Goal: Task Accomplishment & Management: Use online tool/utility

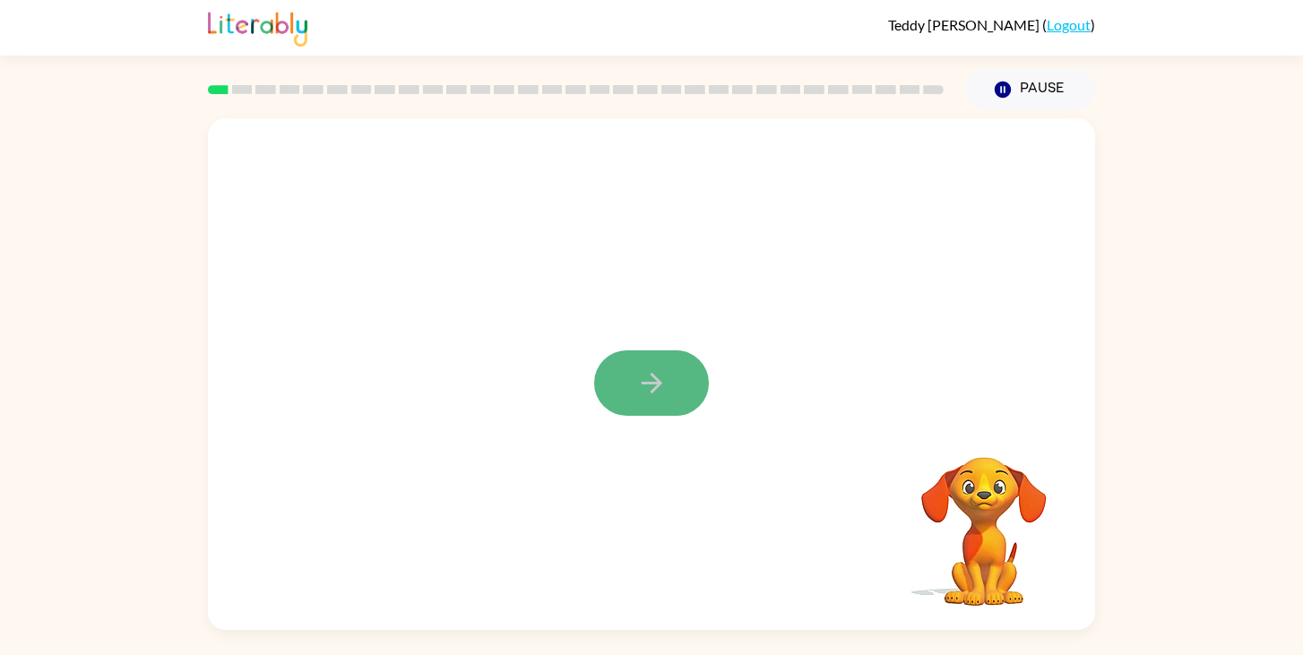
click at [639, 388] on icon "button" at bounding box center [651, 382] width 31 height 31
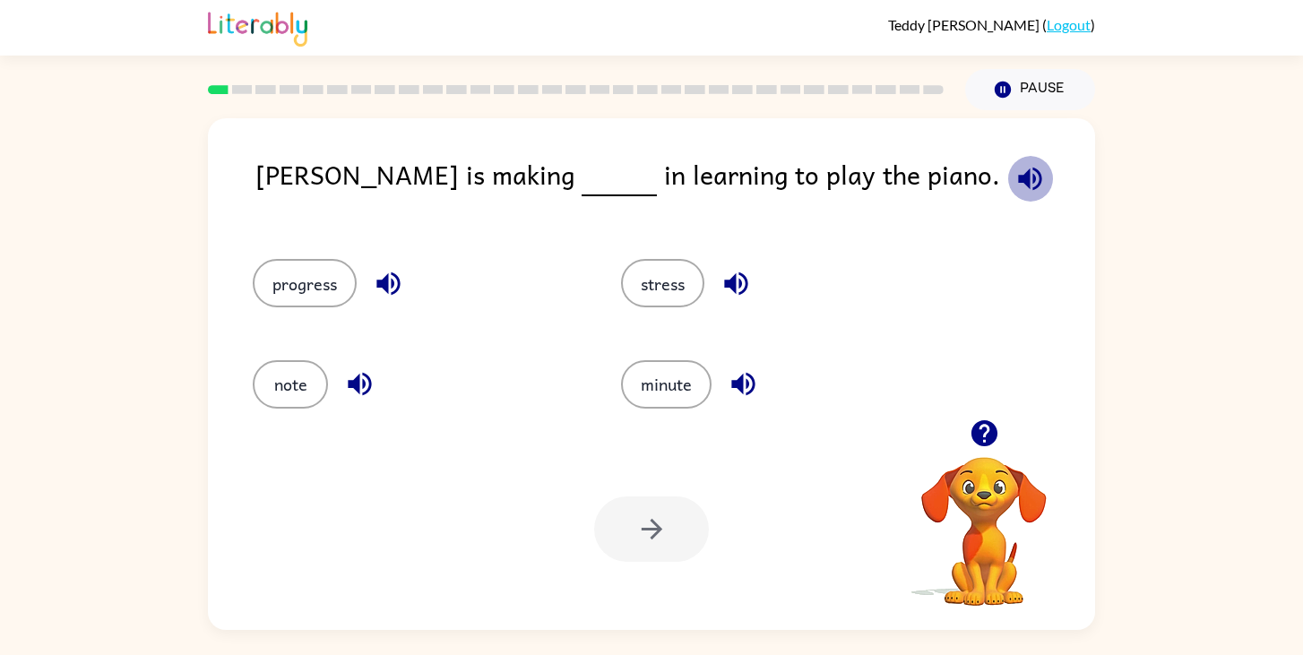
click at [1018, 170] on icon "button" at bounding box center [1029, 178] width 23 height 23
click at [1015, 166] on icon "button" at bounding box center [1030, 178] width 31 height 31
click at [273, 268] on button "progress" at bounding box center [305, 283] width 104 height 48
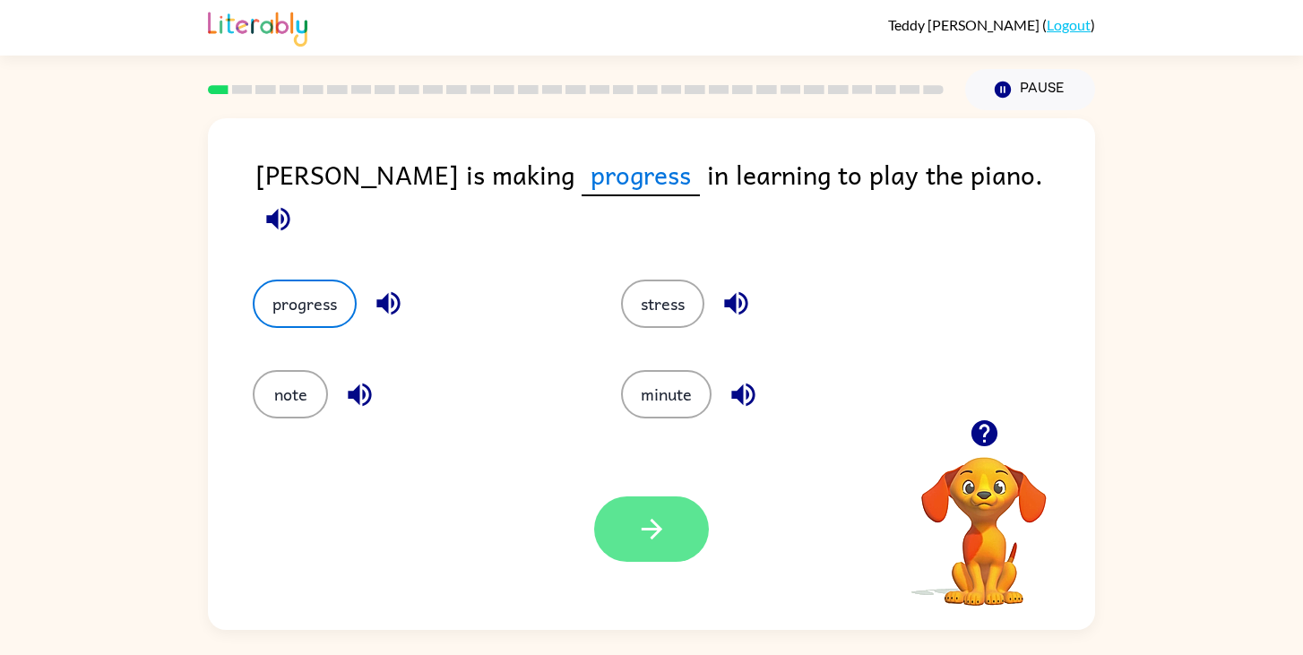
click at [660, 519] on icon "button" at bounding box center [651, 529] width 31 height 31
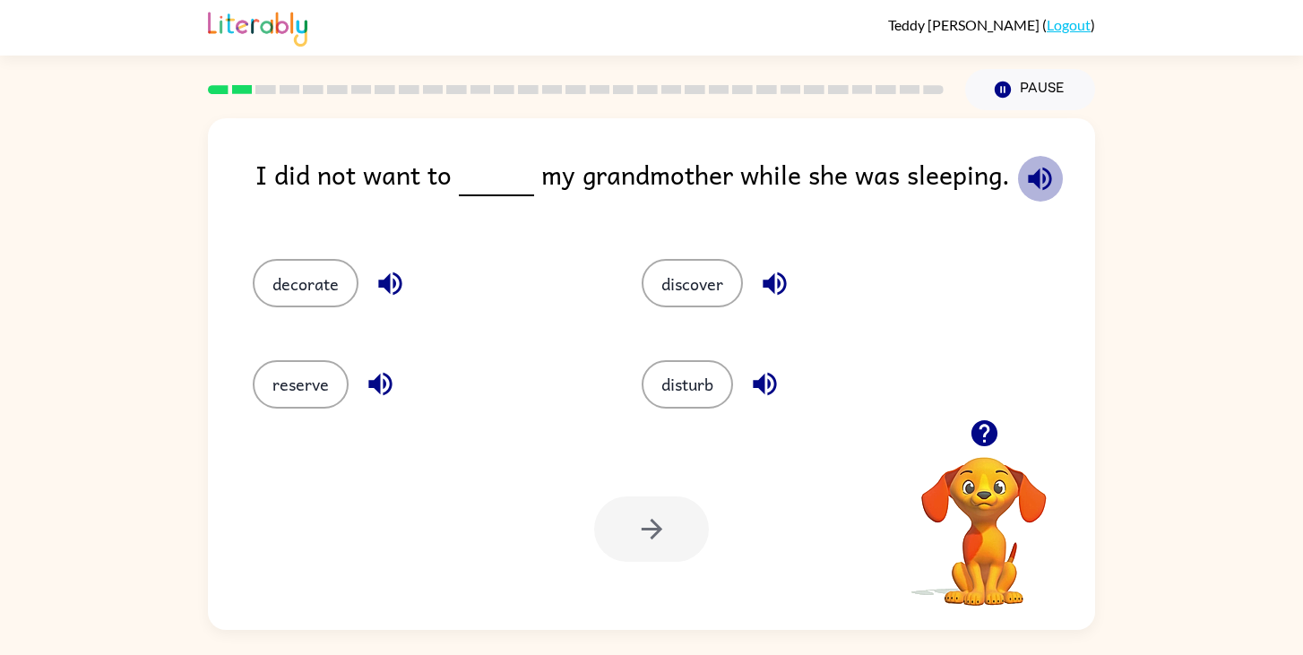
click at [1039, 163] on icon "button" at bounding box center [1039, 178] width 31 height 31
click at [697, 379] on button "disturb" at bounding box center [687, 384] width 91 height 48
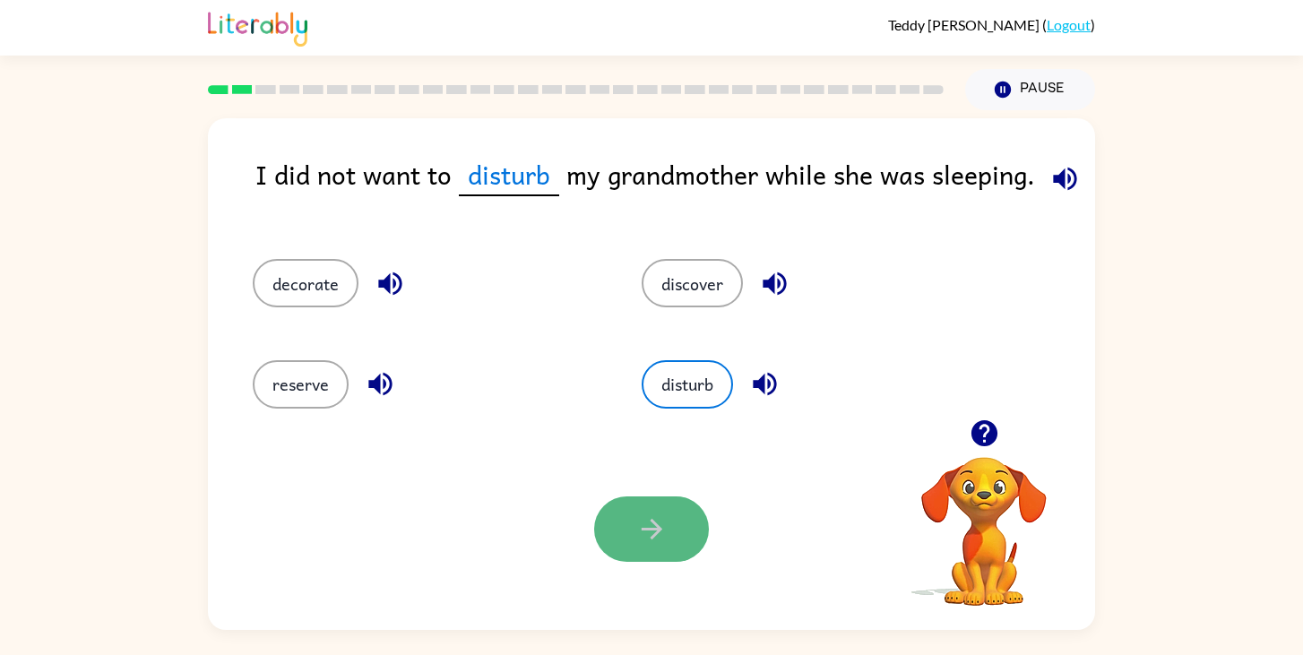
click at [641, 540] on icon "button" at bounding box center [651, 529] width 31 height 31
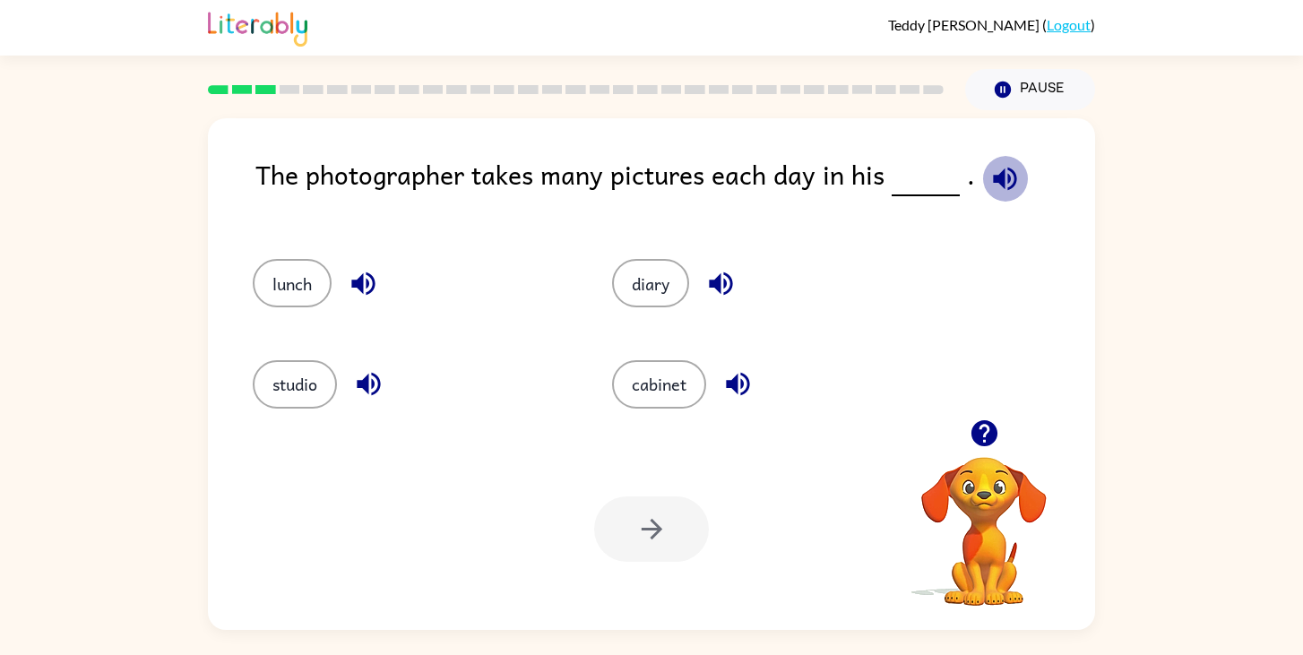
click at [998, 185] on icon "button" at bounding box center [1005, 178] width 31 height 31
click at [655, 275] on button "diary" at bounding box center [650, 283] width 77 height 48
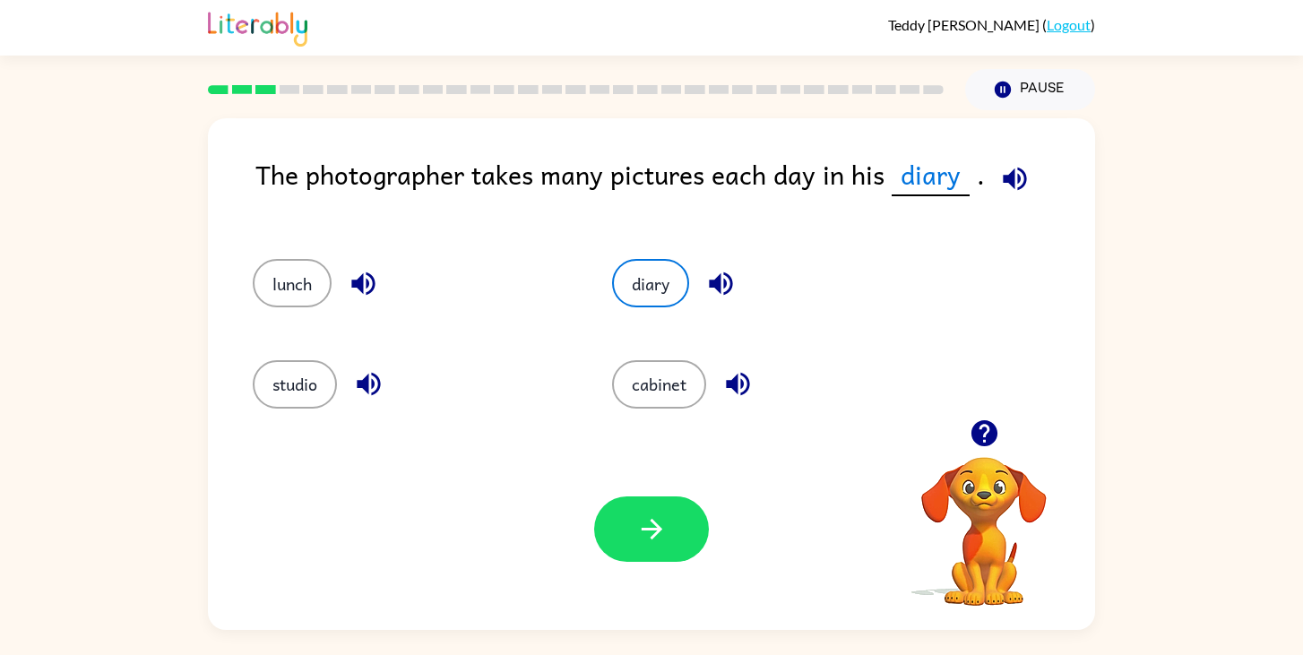
click at [1014, 188] on icon "button" at bounding box center [1014, 178] width 23 height 23
click at [287, 369] on button "studio" at bounding box center [295, 384] width 84 height 48
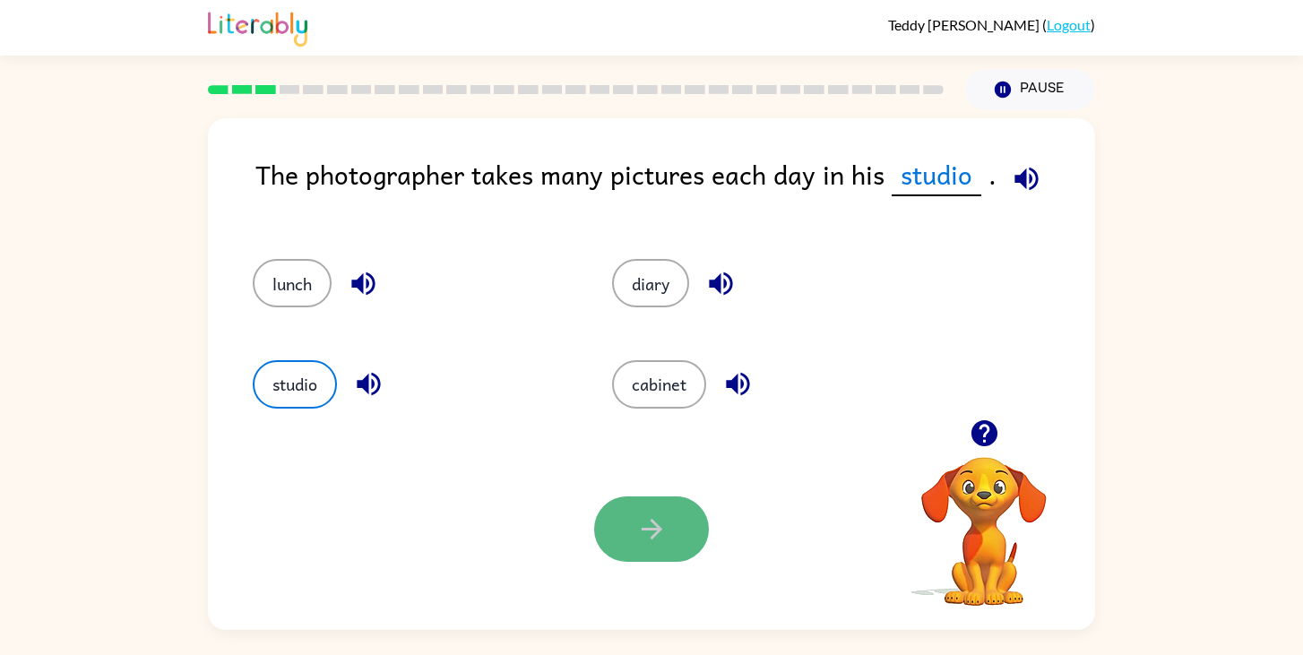
click at [659, 557] on button "button" at bounding box center [651, 529] width 115 height 65
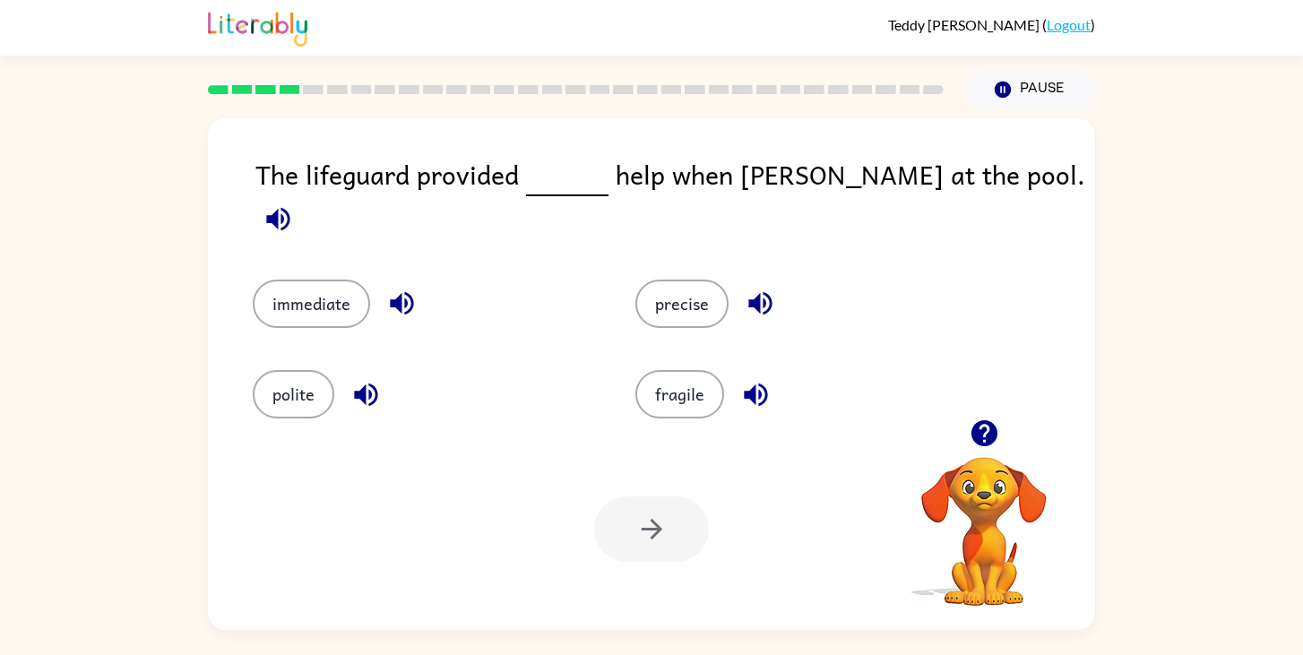
click at [301, 196] on button "button" at bounding box center [278, 219] width 46 height 46
click at [288, 280] on button "immediate" at bounding box center [311, 304] width 117 height 48
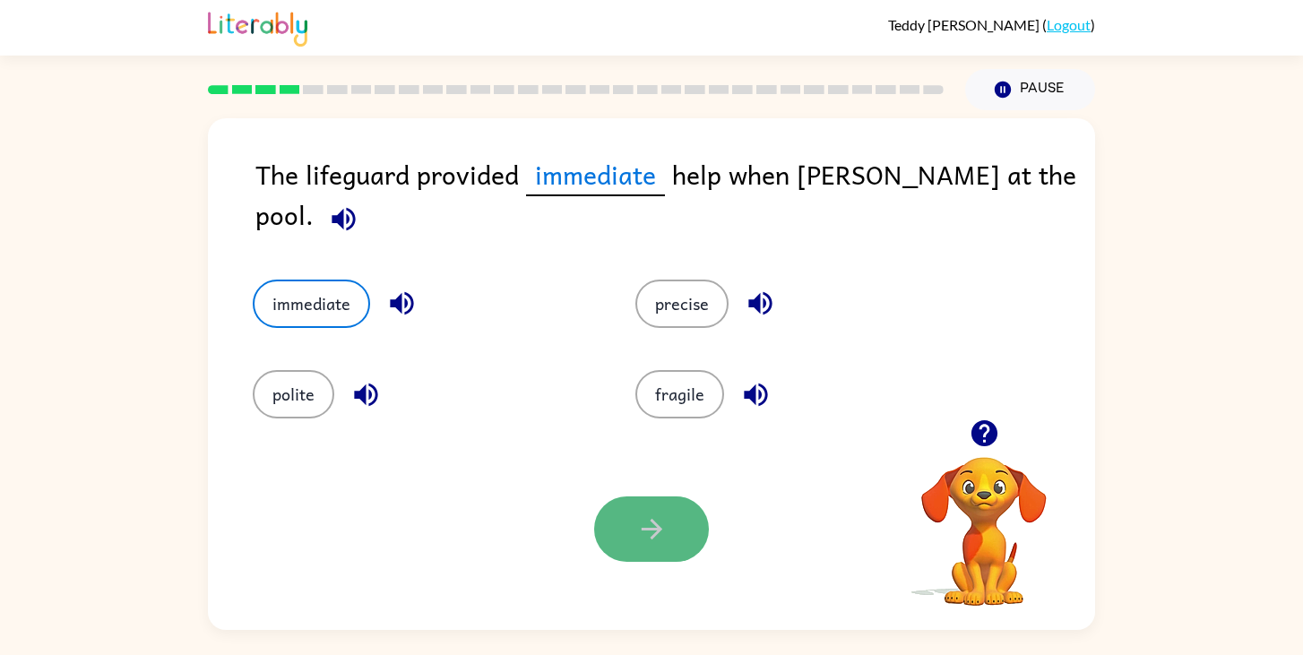
click at [653, 521] on icon "button" at bounding box center [651, 529] width 31 height 31
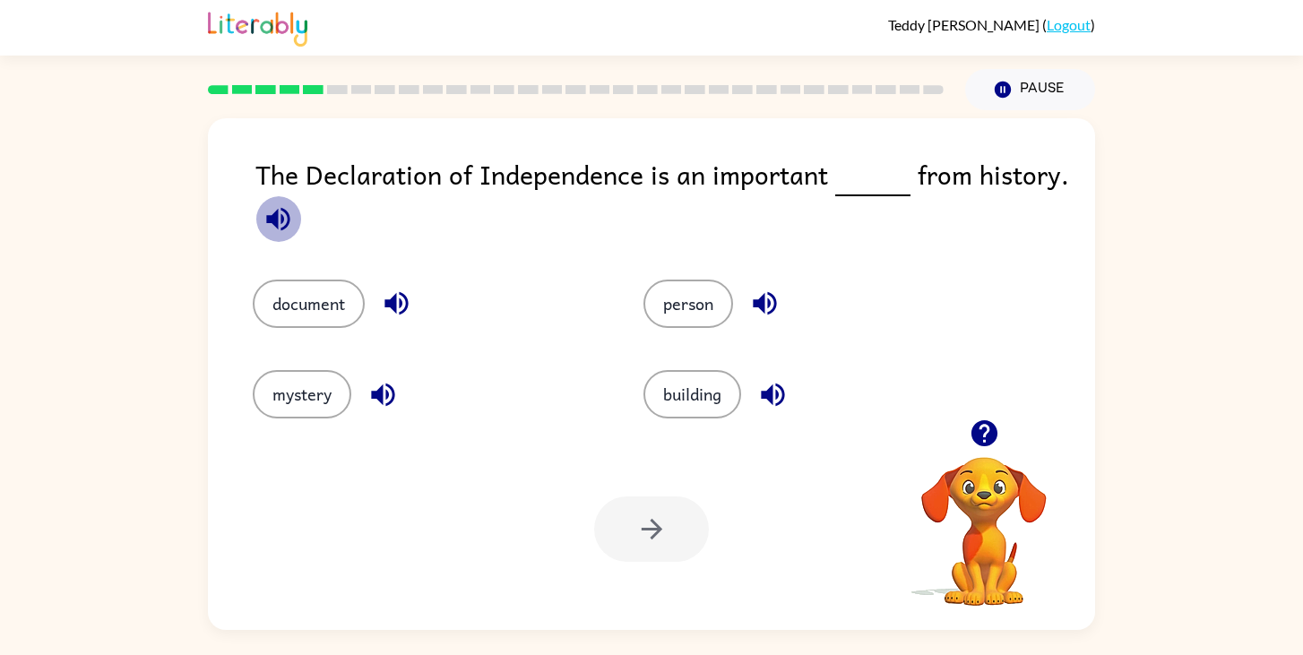
click at [277, 231] on icon "button" at bounding box center [278, 218] width 31 height 31
click at [326, 307] on button "document" at bounding box center [309, 304] width 112 height 48
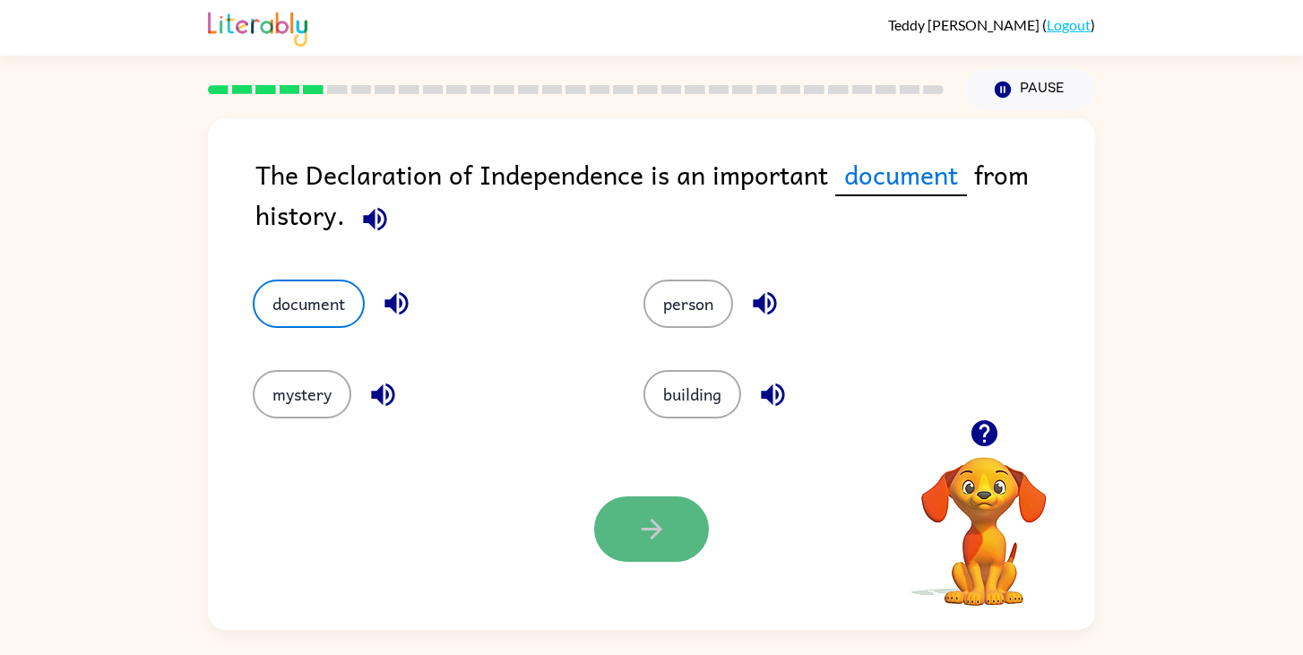
click at [656, 519] on icon "button" at bounding box center [651, 529] width 31 height 31
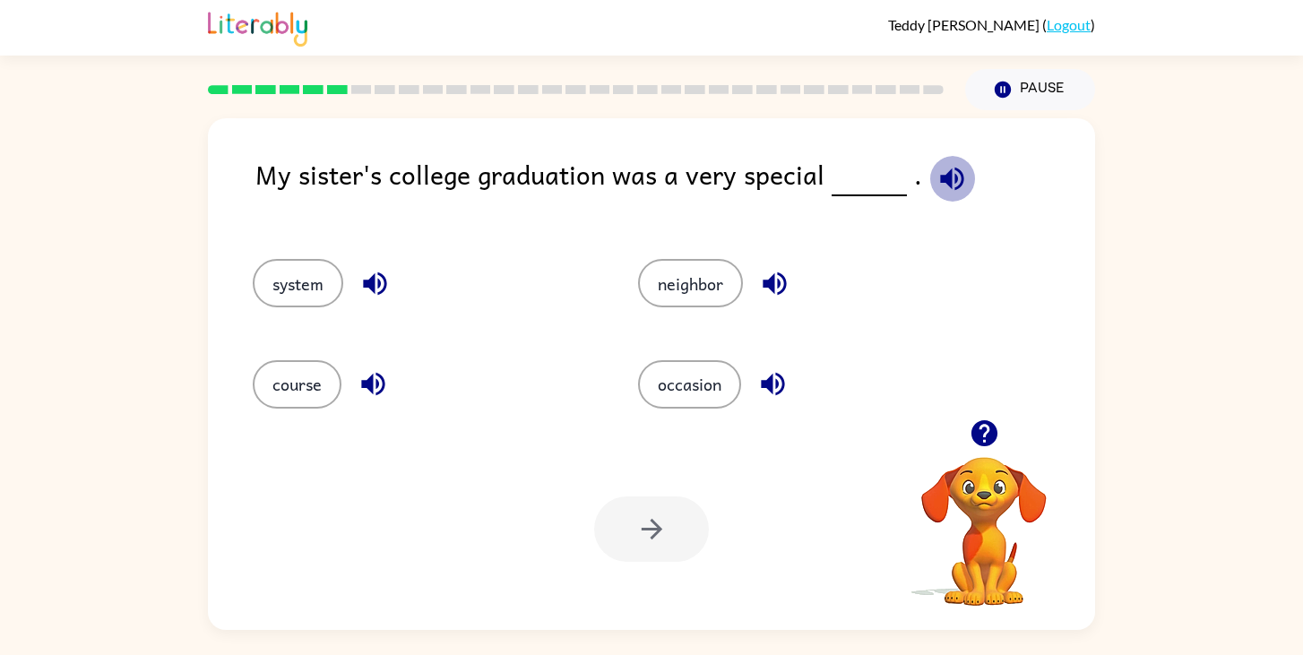
click at [945, 173] on icon "button" at bounding box center [952, 178] width 31 height 31
click at [686, 353] on div "occasion" at bounding box center [796, 376] width 385 height 100
click at [685, 376] on button "occasion" at bounding box center [689, 384] width 103 height 48
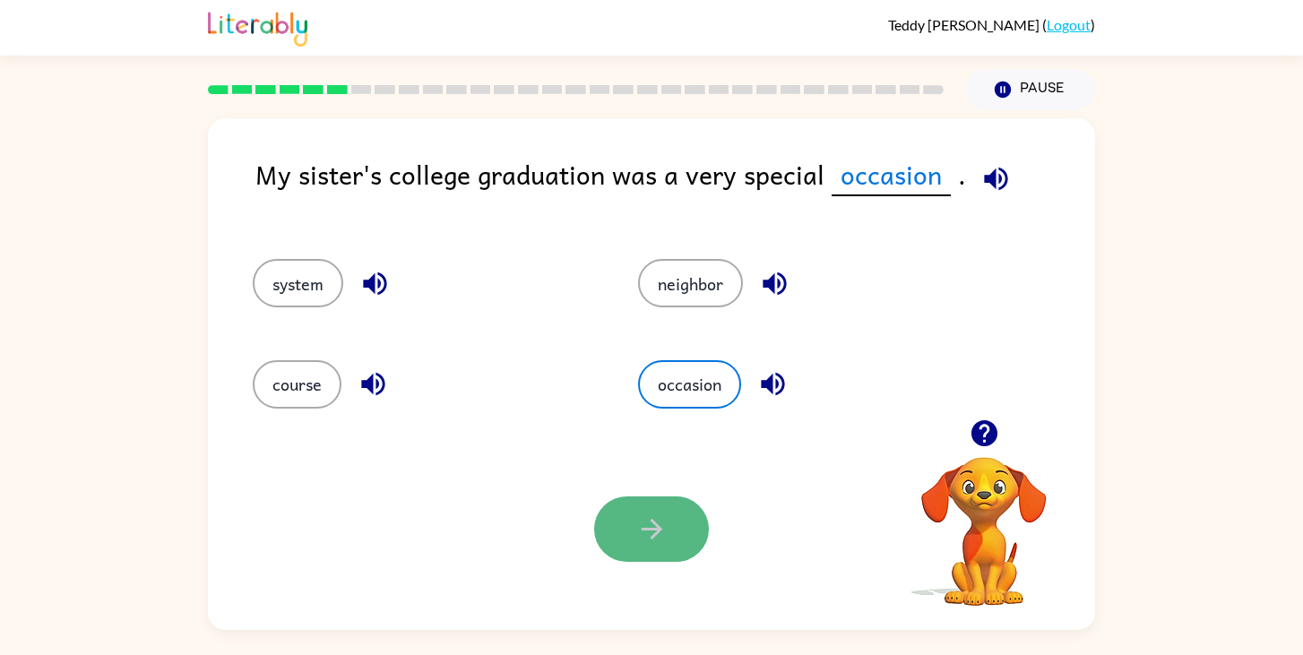
click at [620, 523] on button "button" at bounding box center [651, 529] width 115 height 65
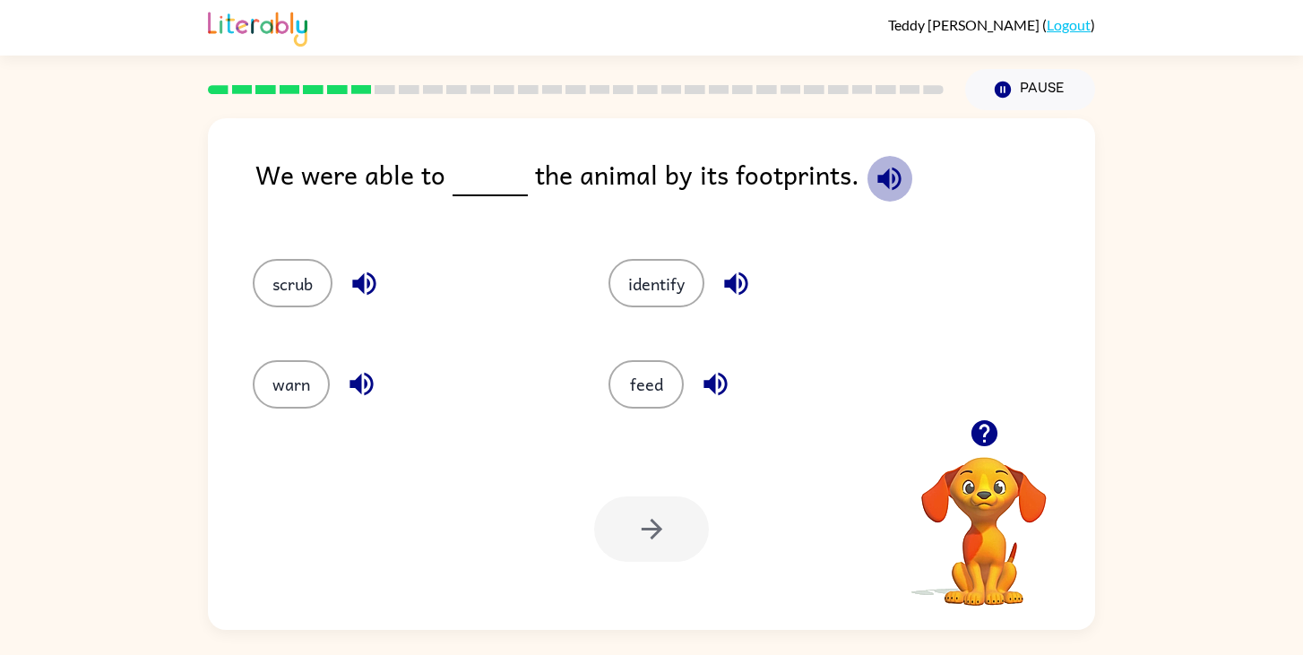
click at [893, 176] on icon "button" at bounding box center [889, 178] width 31 height 31
click at [656, 274] on button "identify" at bounding box center [657, 283] width 96 height 48
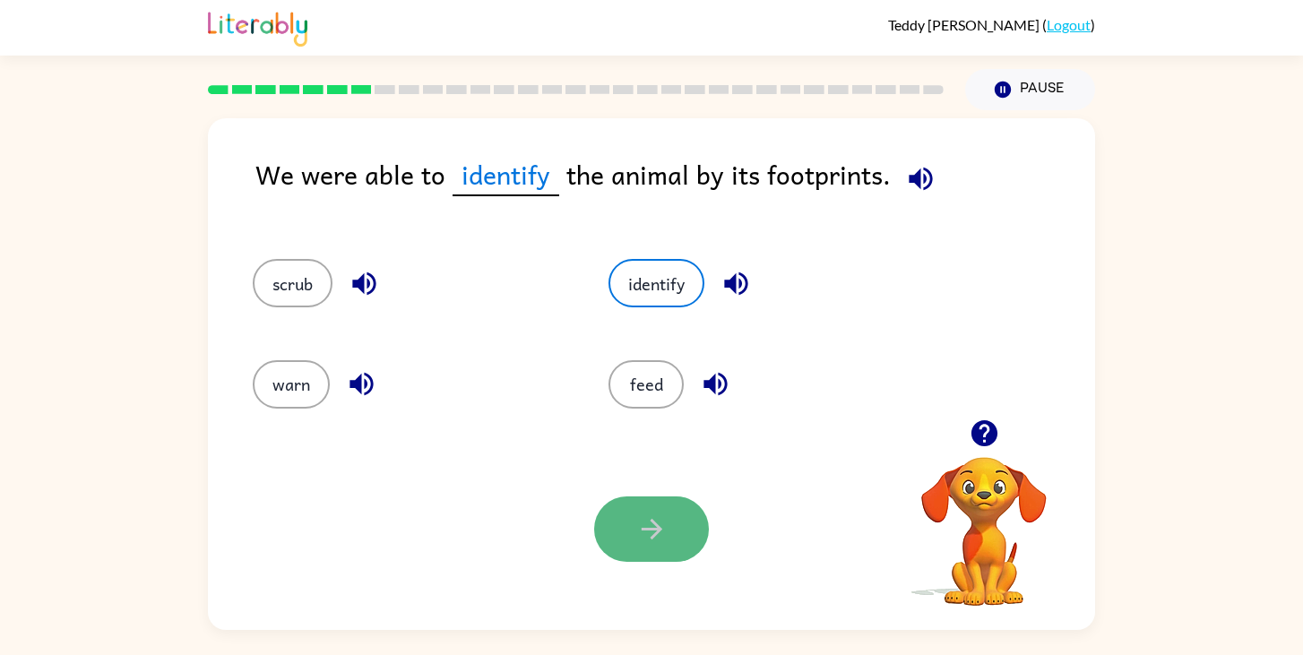
click at [663, 534] on icon "button" at bounding box center [651, 529] width 31 height 31
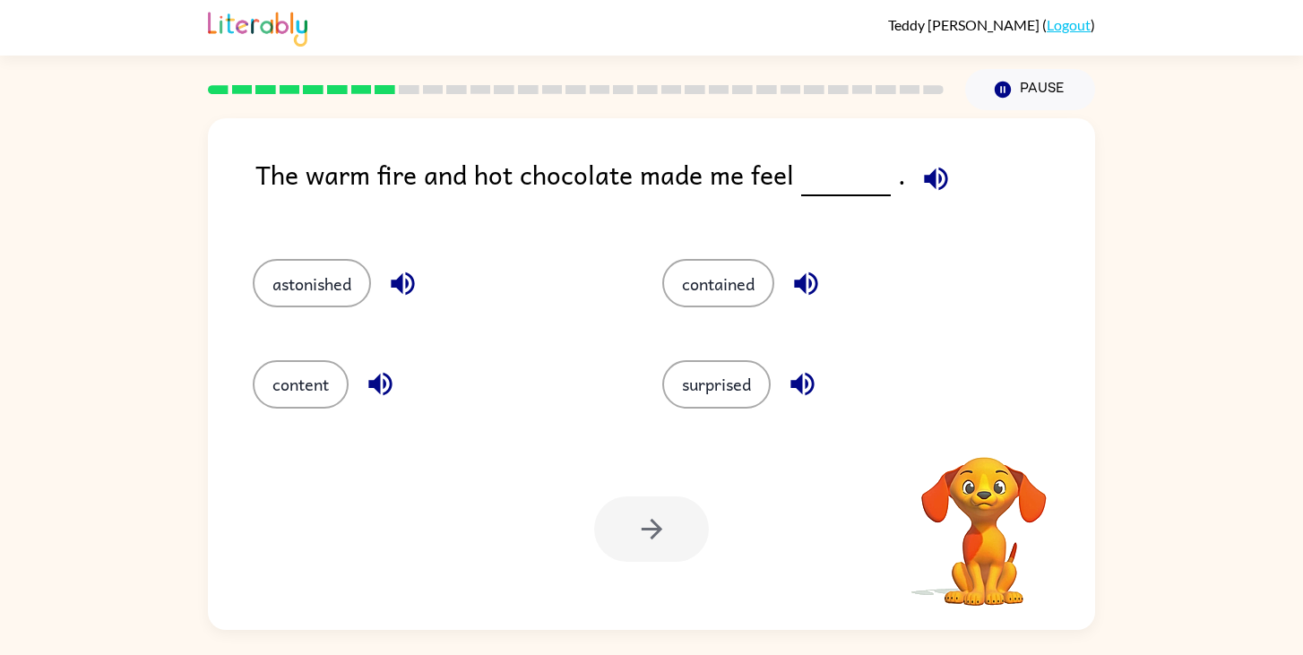
click at [929, 186] on icon "button" at bounding box center [935, 178] width 31 height 31
click at [704, 382] on button "surprised" at bounding box center [716, 384] width 108 height 48
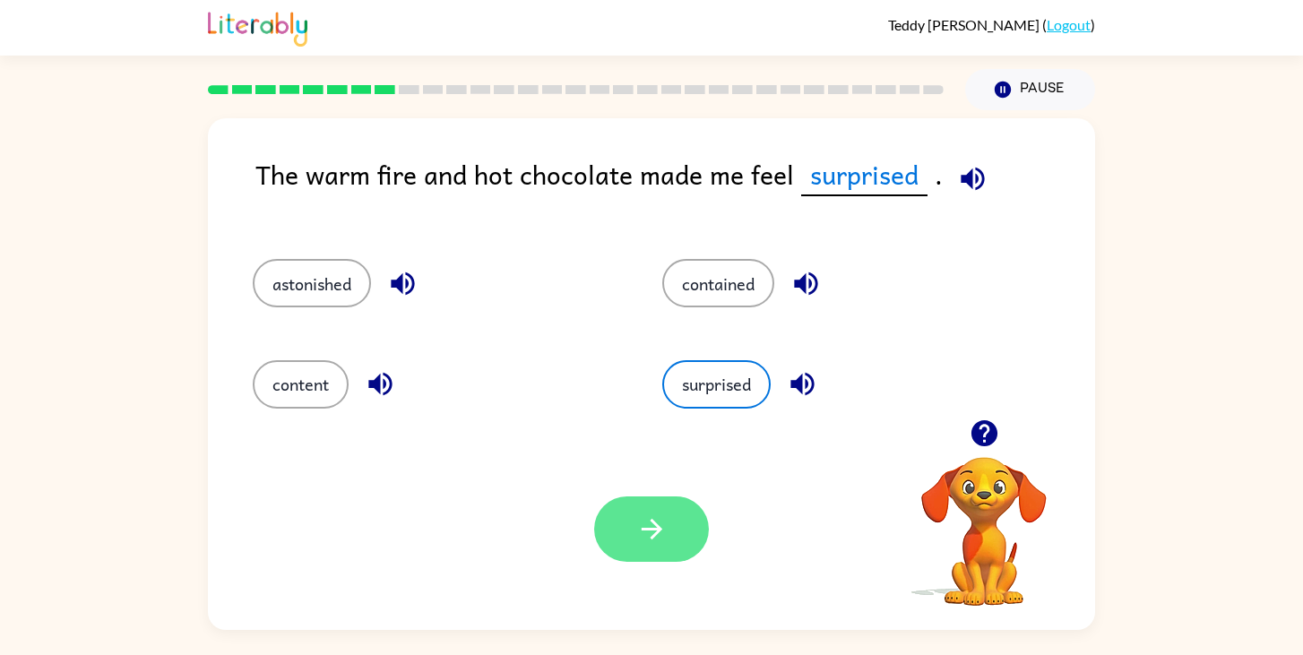
click at [659, 525] on icon "button" at bounding box center [651, 529] width 31 height 31
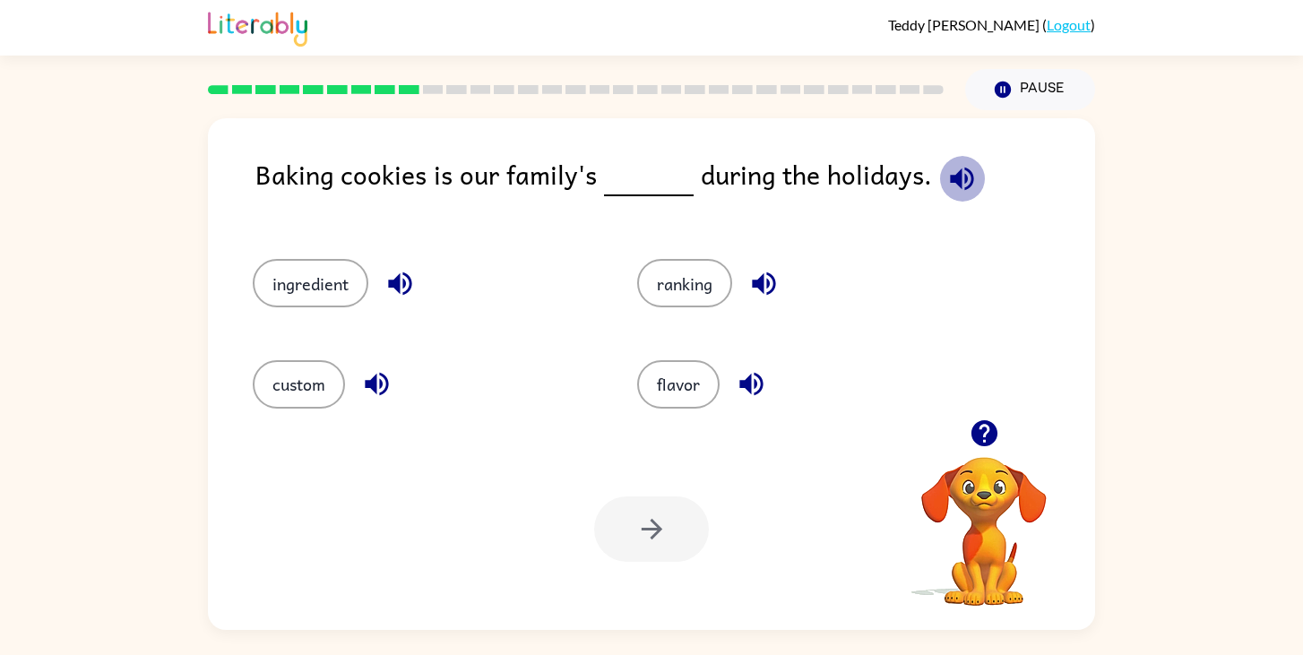
click at [950, 180] on icon "button" at bounding box center [961, 178] width 23 height 23
click at [328, 275] on button "ingredient" at bounding box center [311, 283] width 116 height 48
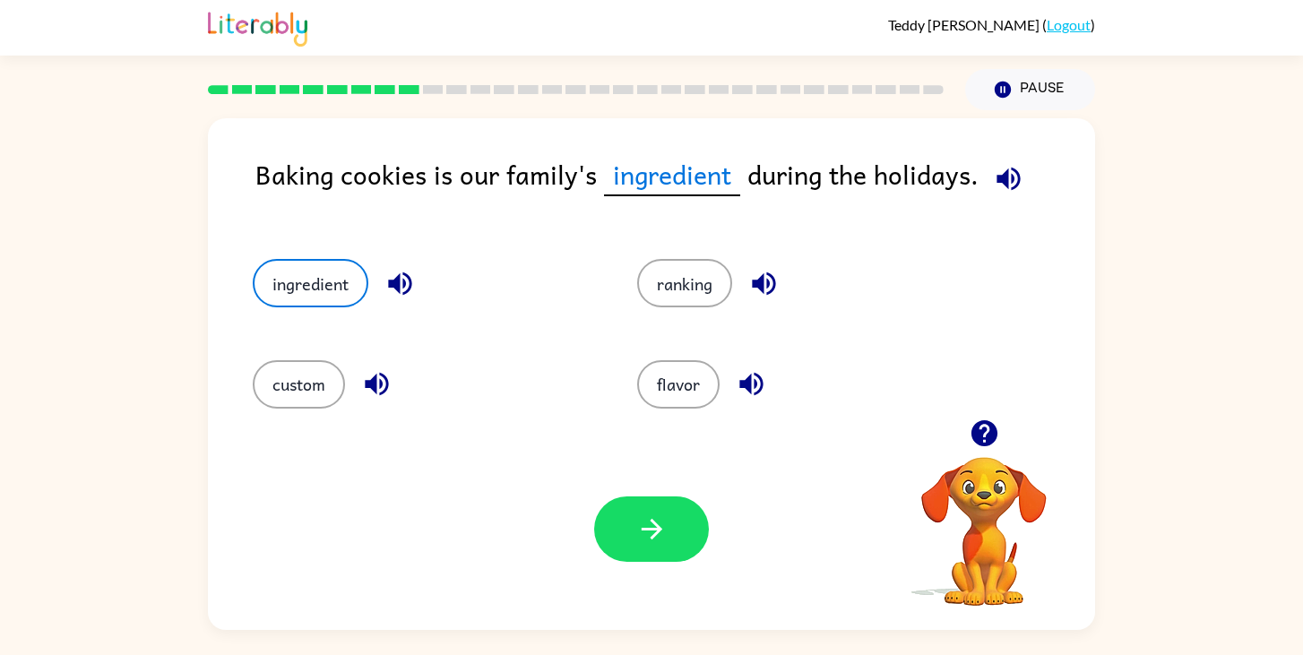
click at [673, 521] on button "button" at bounding box center [651, 529] width 115 height 65
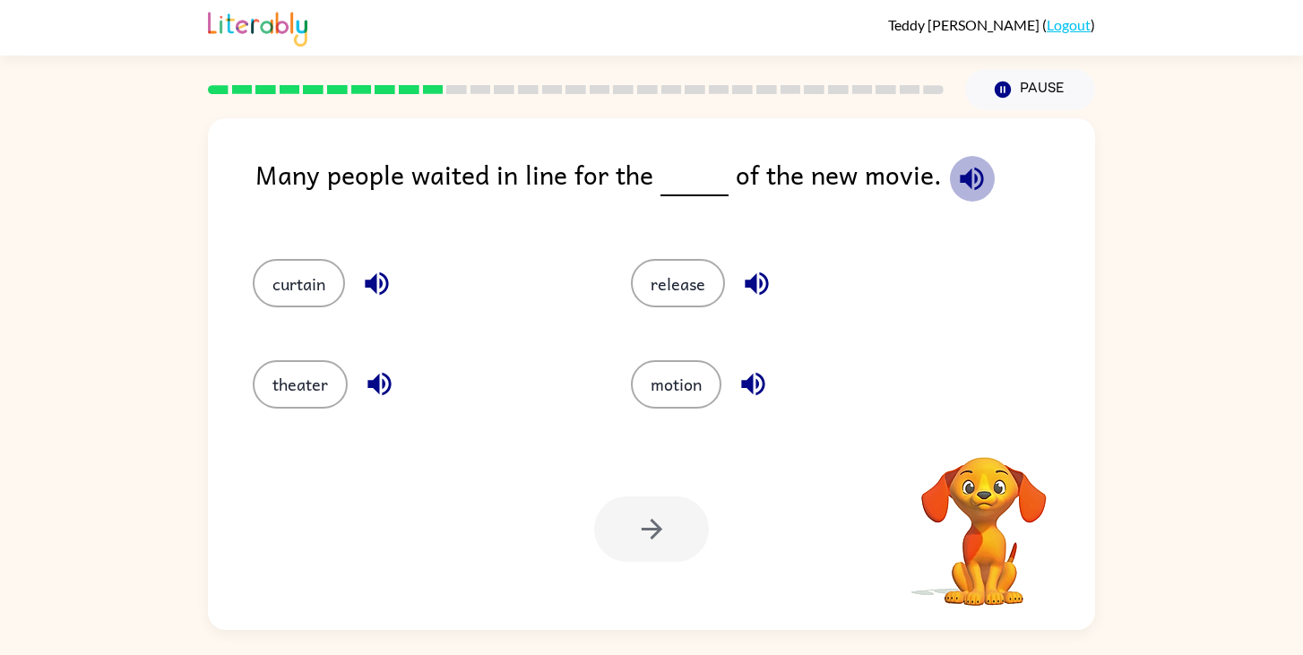
click at [960, 184] on icon "button" at bounding box center [971, 178] width 23 height 23
click at [695, 286] on button "release" at bounding box center [678, 283] width 94 height 48
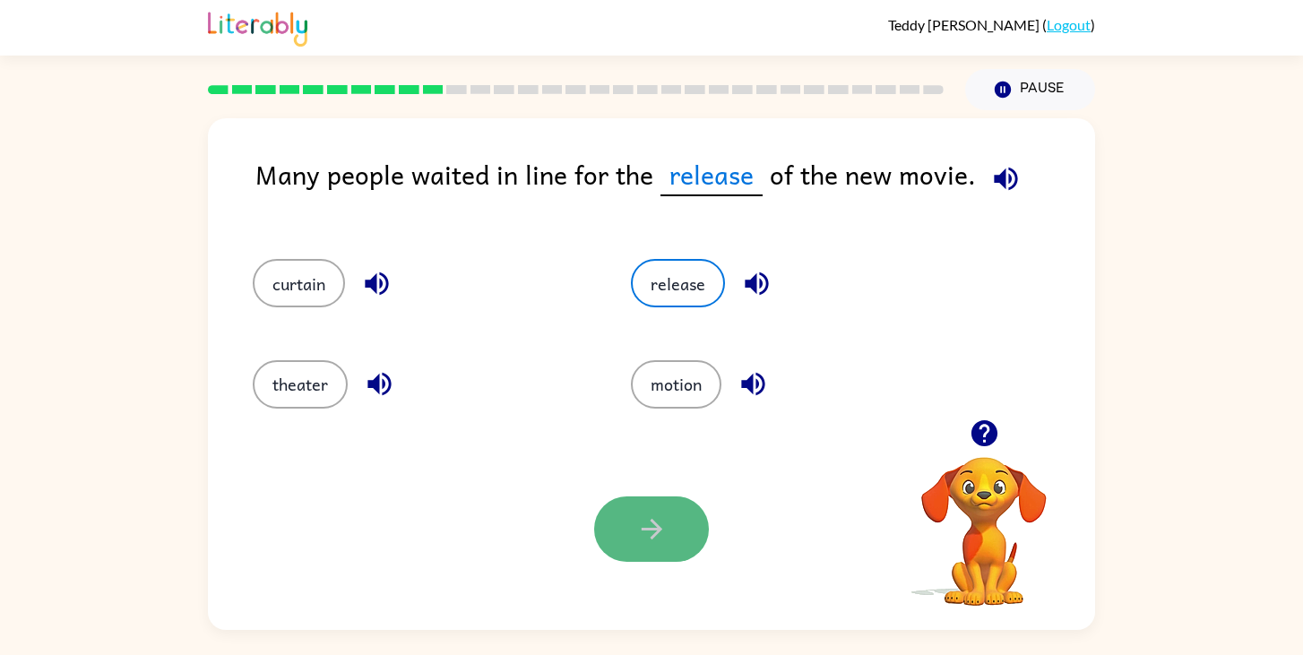
click at [651, 530] on icon "button" at bounding box center [651, 529] width 21 height 21
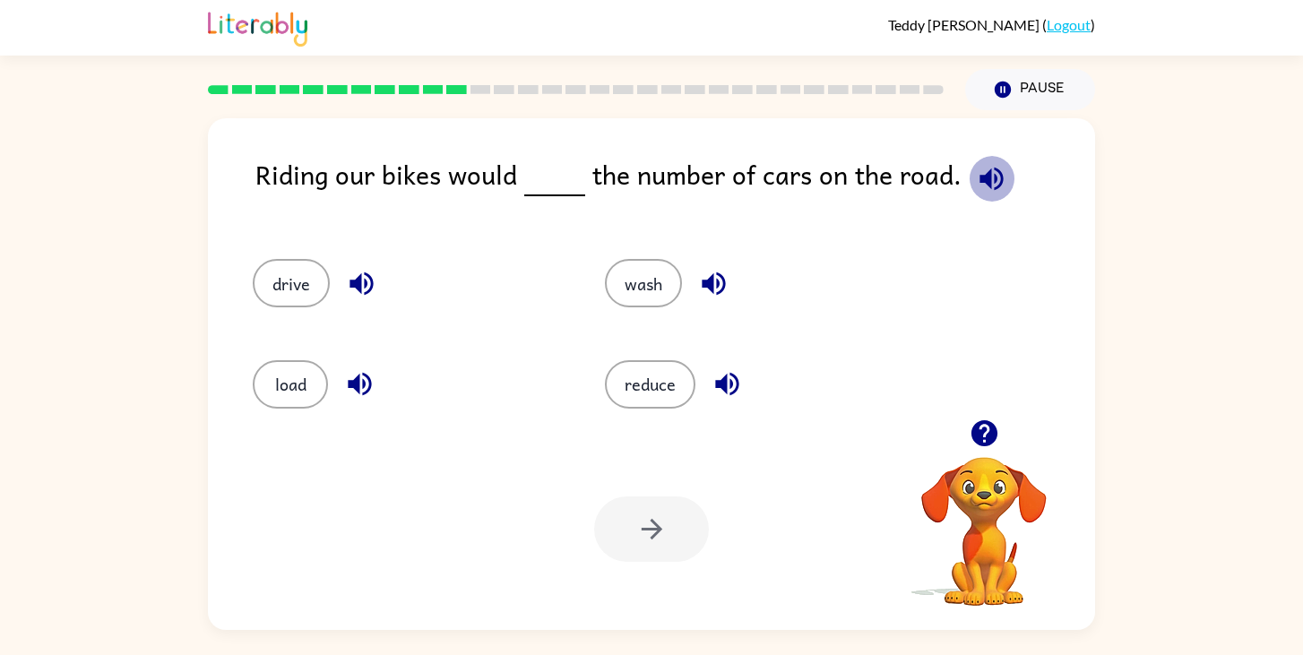
click at [989, 166] on icon "button" at bounding box center [991, 178] width 31 height 31
click at [666, 371] on button "reduce" at bounding box center [650, 384] width 91 height 48
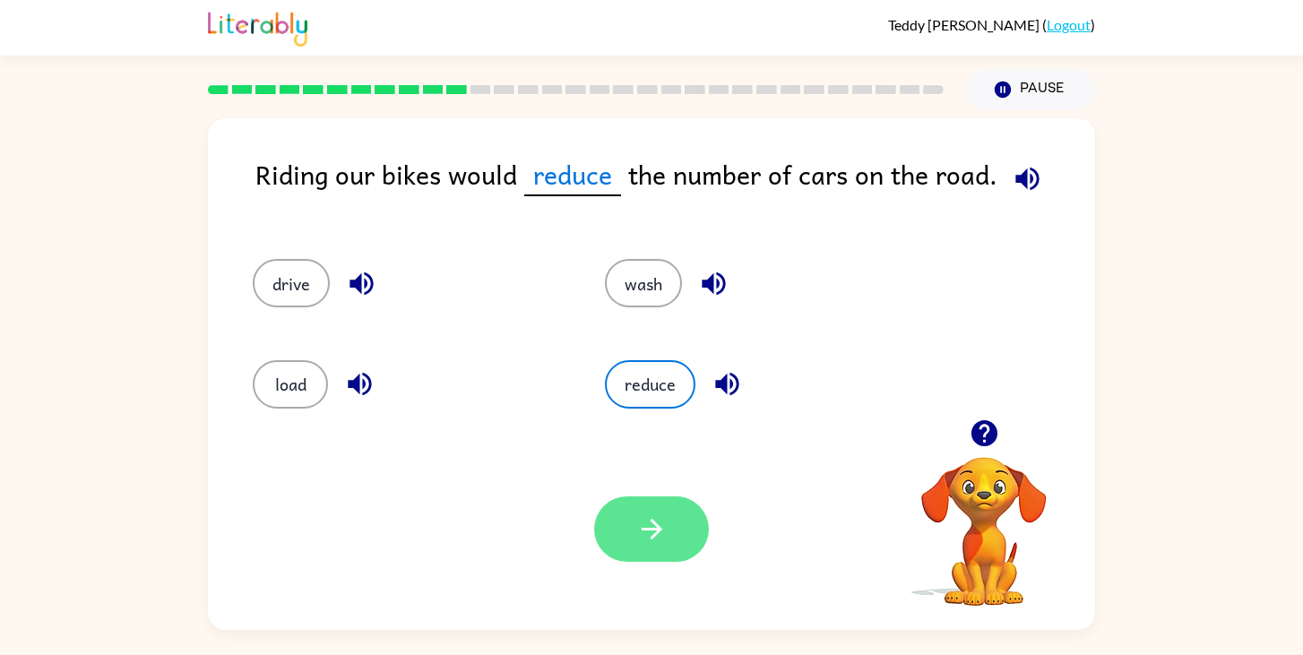
click at [656, 507] on button "button" at bounding box center [651, 529] width 115 height 65
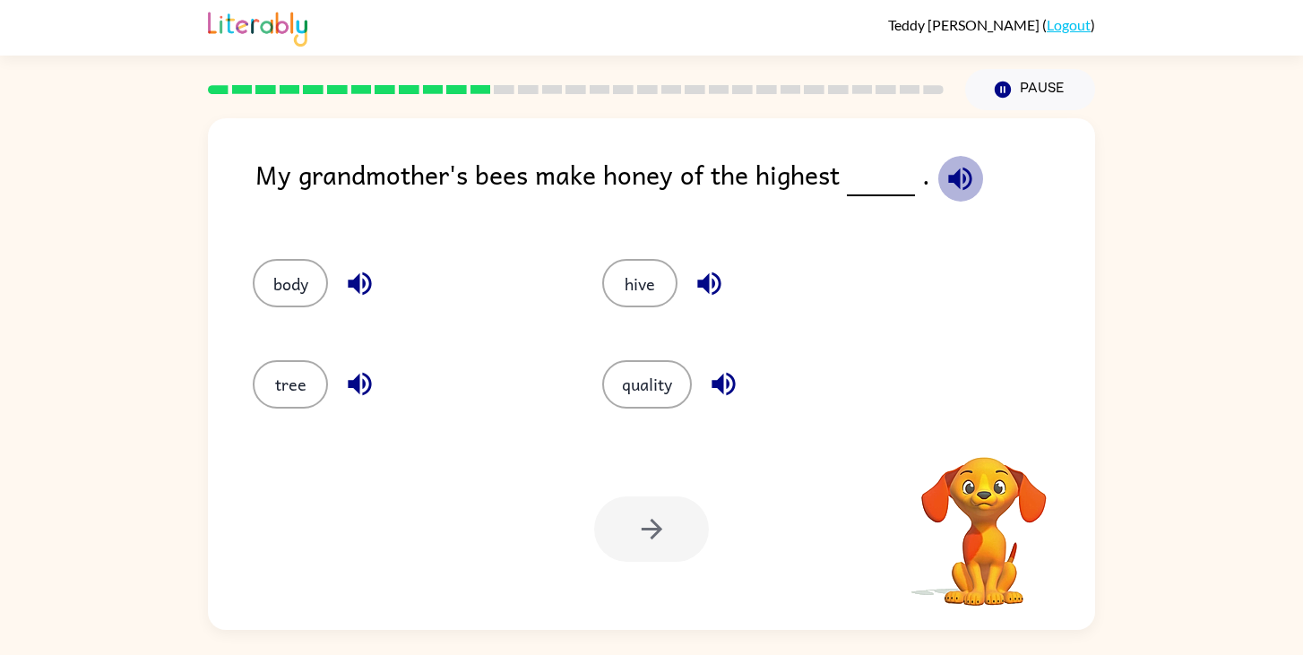
click at [950, 190] on icon "button" at bounding box center [960, 178] width 31 height 31
click at [644, 384] on button "quality" at bounding box center [647, 384] width 90 height 48
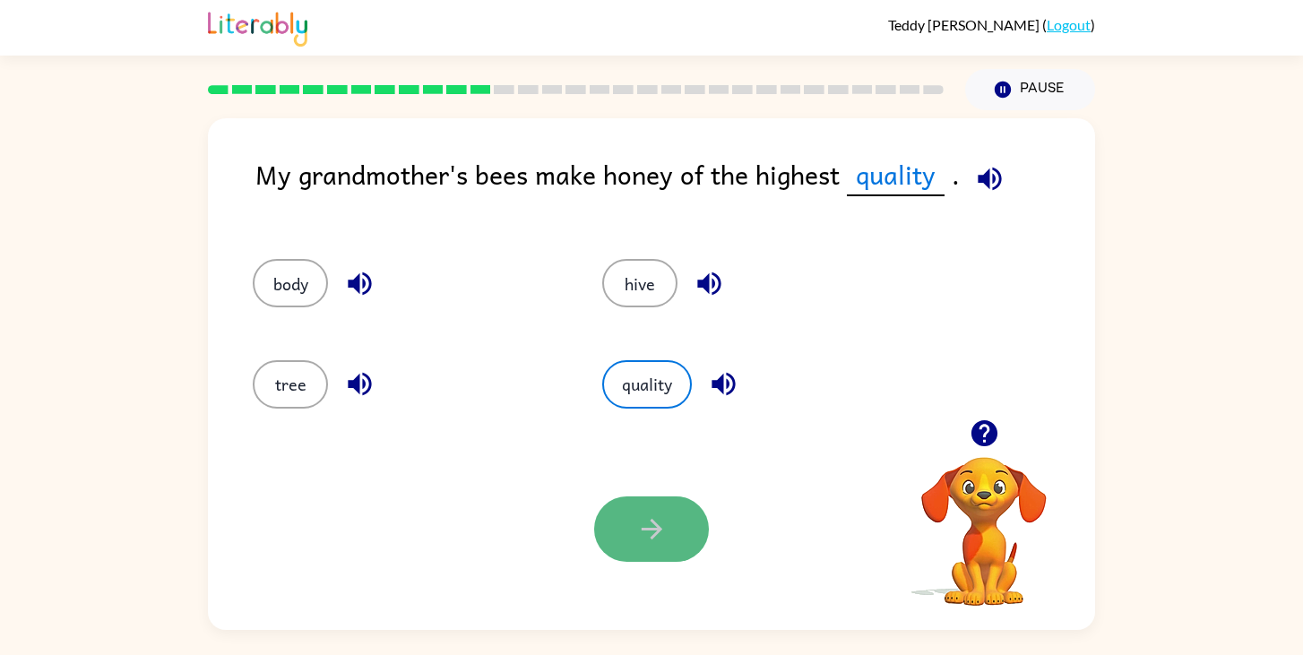
click at [636, 518] on icon "button" at bounding box center [651, 529] width 31 height 31
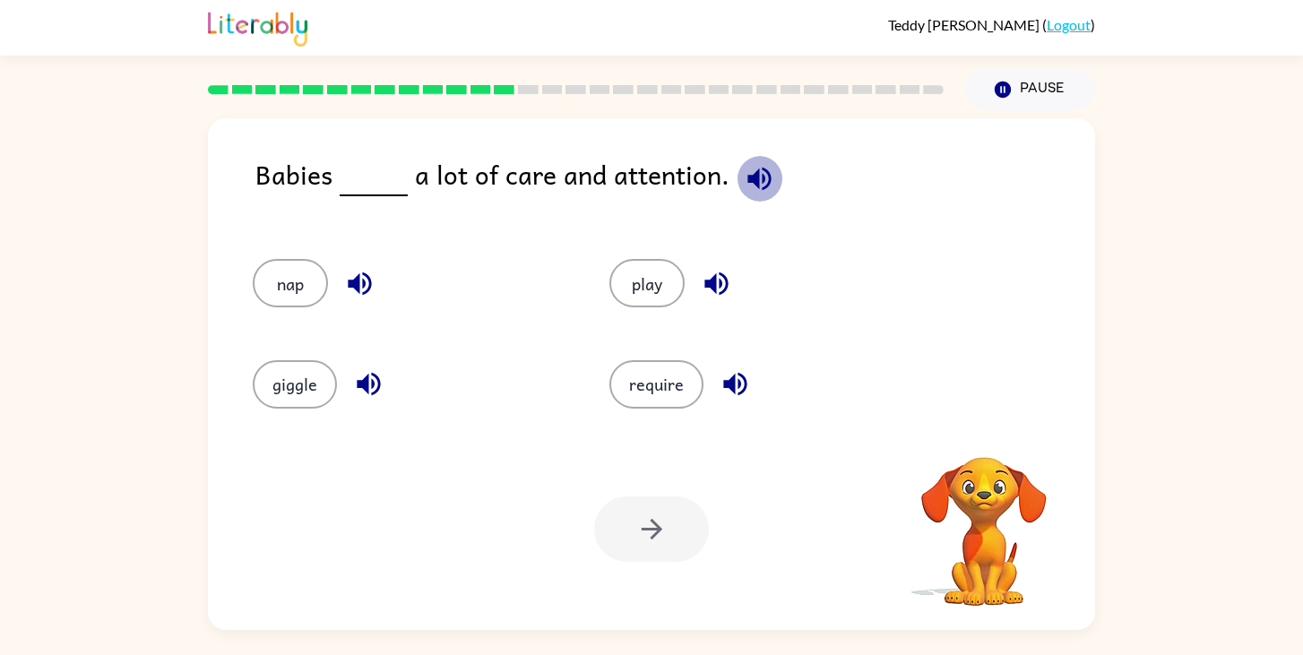
click at [759, 189] on icon "button" at bounding box center [759, 178] width 31 height 31
click at [638, 383] on button "require" at bounding box center [656, 384] width 94 height 48
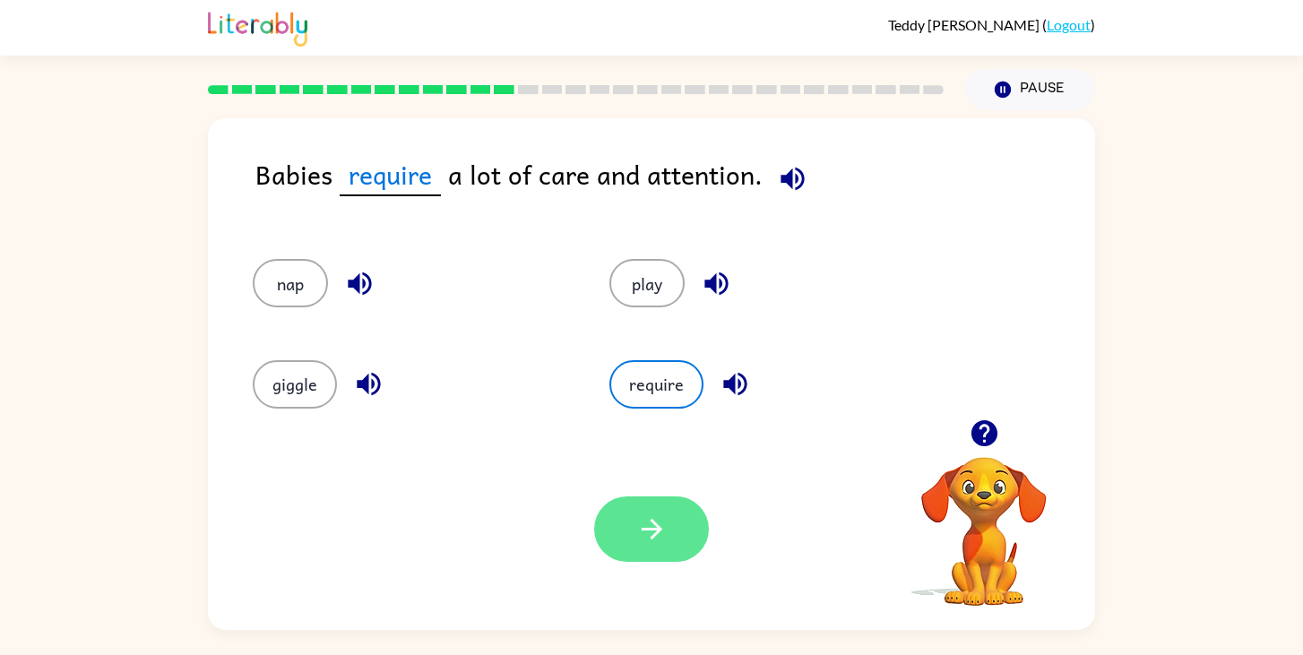
click at [665, 552] on button "button" at bounding box center [651, 529] width 115 height 65
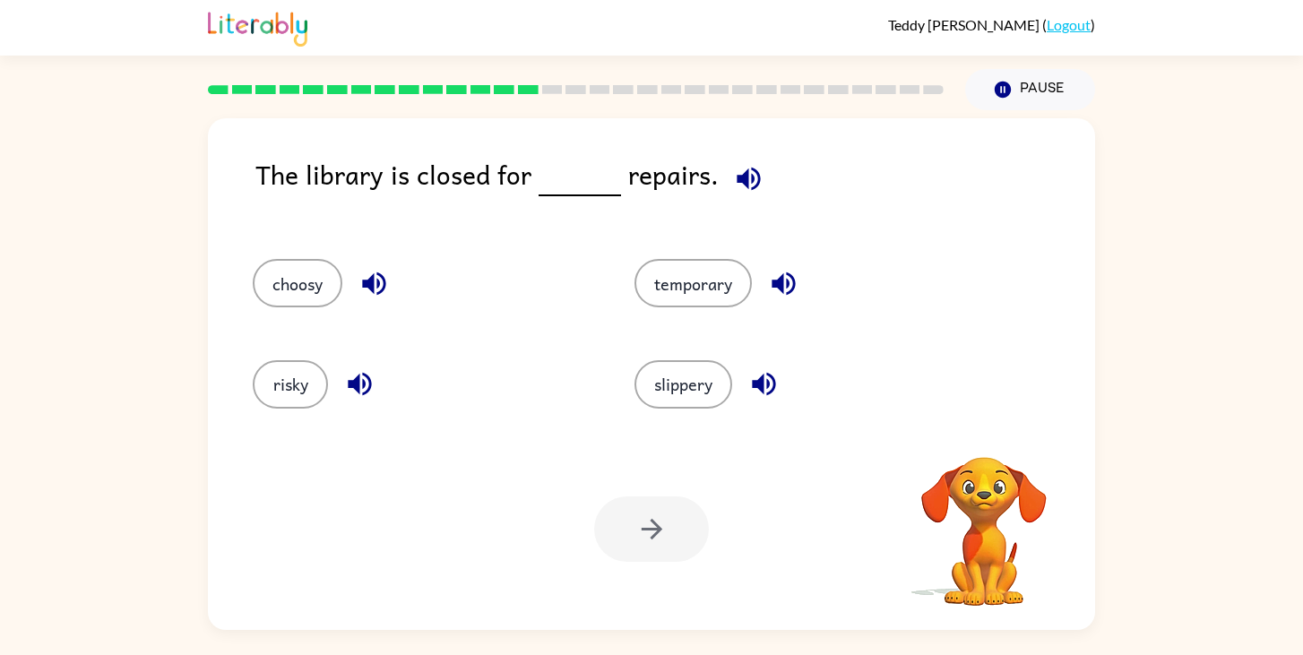
click at [743, 169] on icon "button" at bounding box center [748, 178] width 23 height 23
click at [678, 260] on button "temporary" at bounding box center [693, 283] width 117 height 48
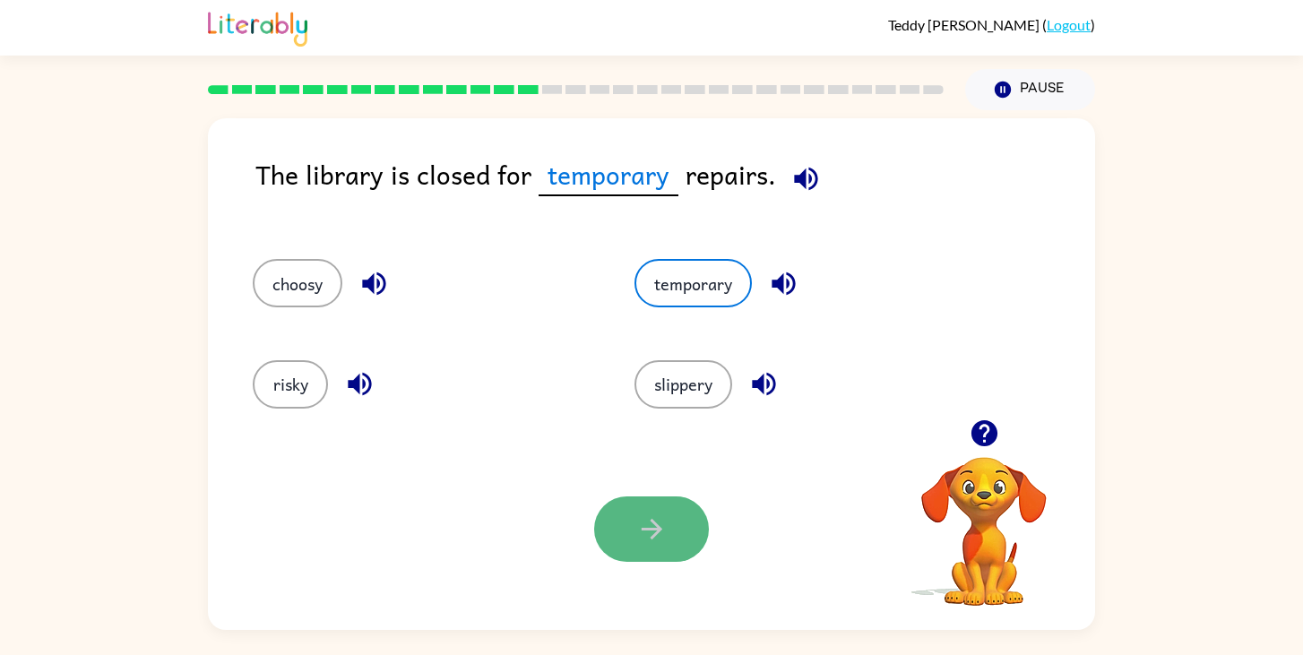
click at [623, 521] on button "button" at bounding box center [651, 529] width 115 height 65
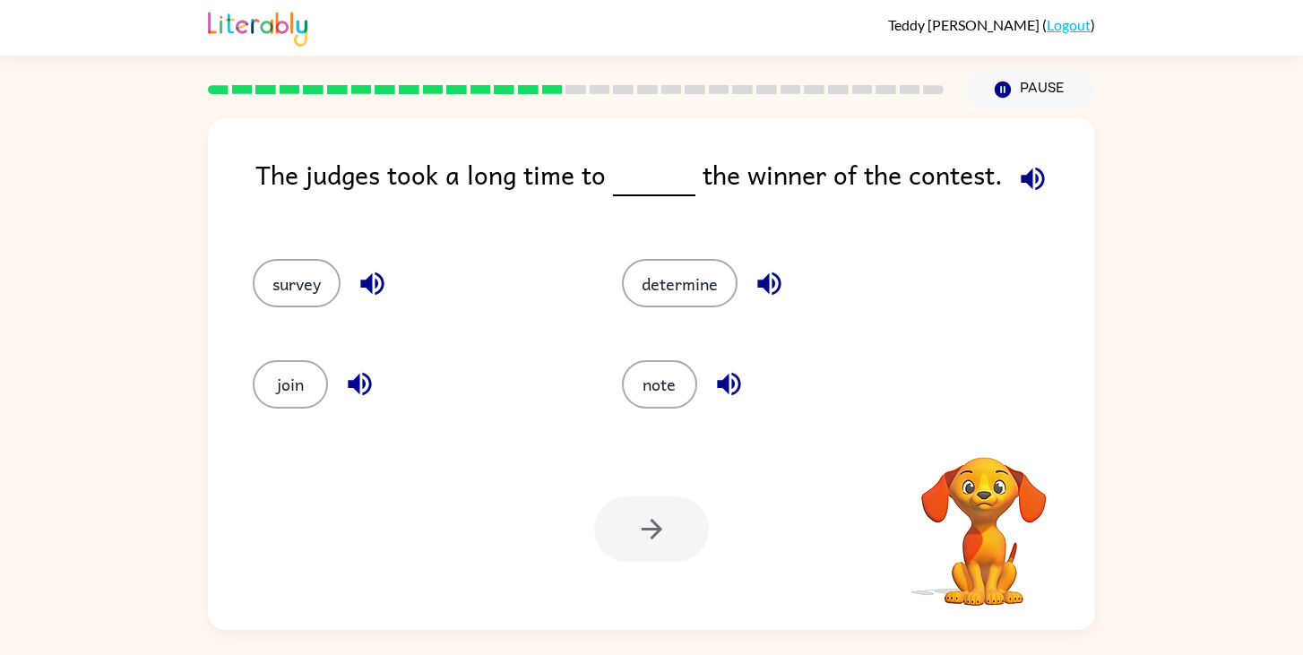
click at [1021, 173] on icon "button" at bounding box center [1032, 178] width 23 height 23
click at [672, 284] on button "determine" at bounding box center [680, 283] width 116 height 48
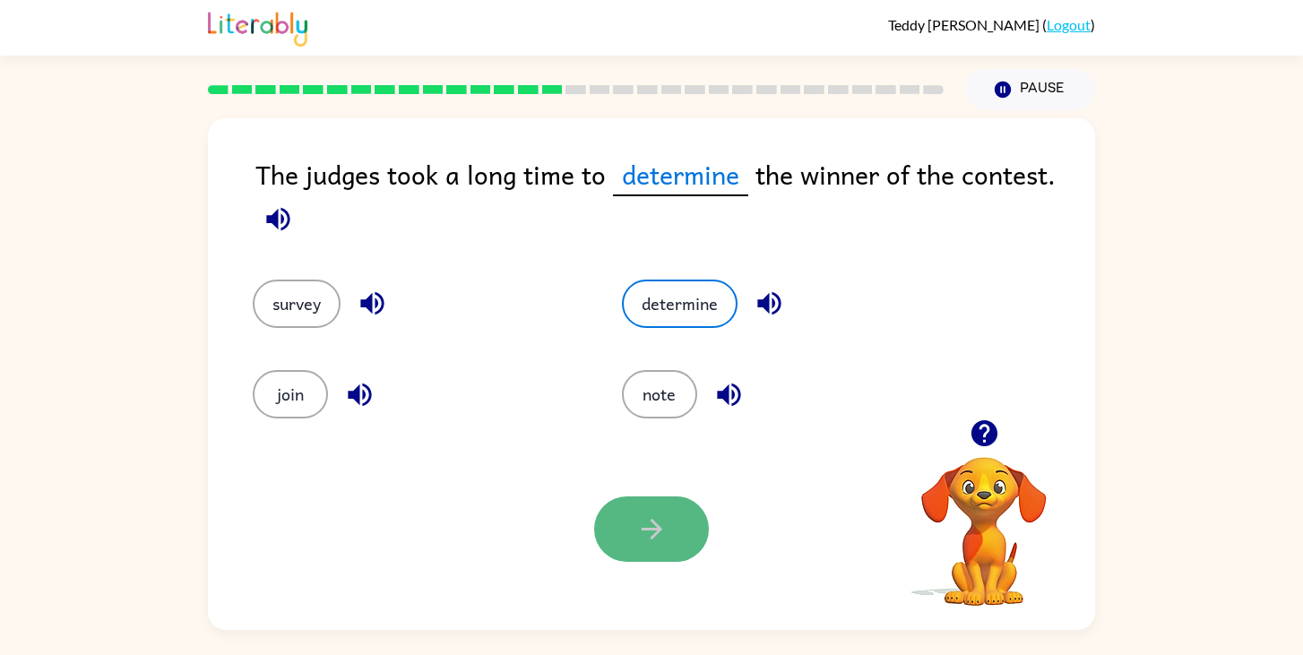
click at [652, 537] on icon "button" at bounding box center [651, 529] width 21 height 21
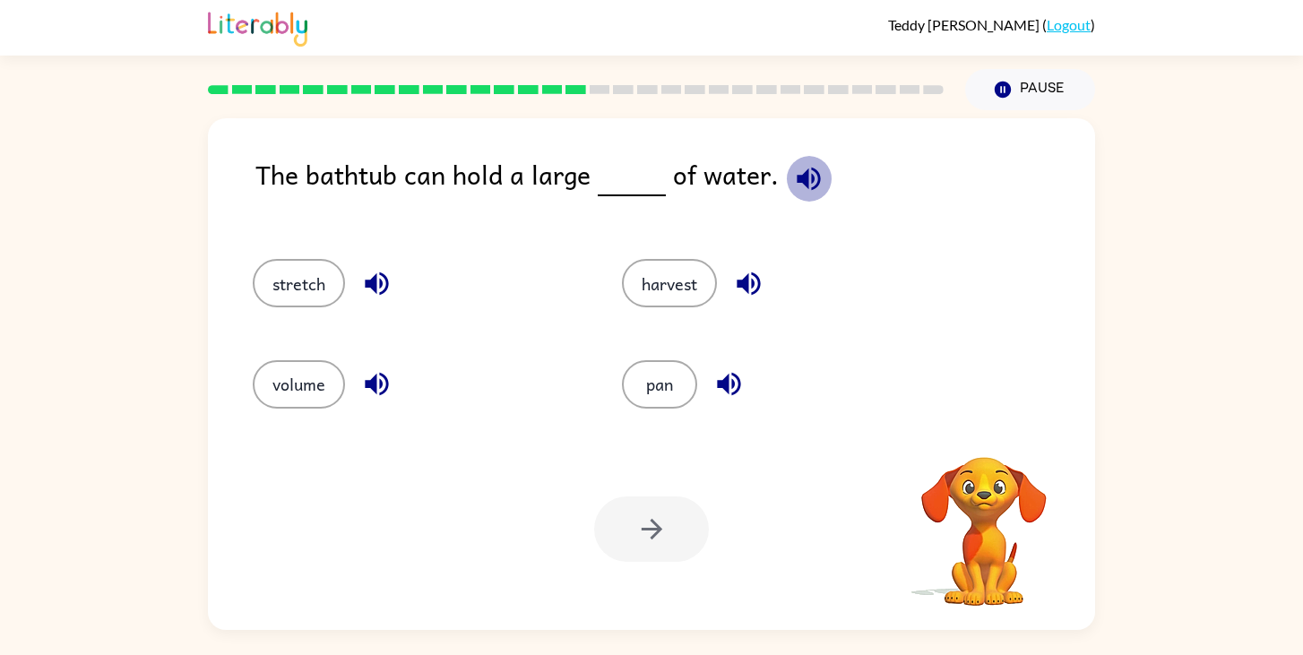
click at [801, 174] on icon "button" at bounding box center [808, 178] width 23 height 23
click at [808, 169] on icon "button" at bounding box center [808, 178] width 31 height 31
click at [759, 282] on icon "button" at bounding box center [748, 283] width 31 height 31
click at [738, 389] on icon "button" at bounding box center [728, 384] width 23 height 23
click at [378, 389] on icon "button" at bounding box center [376, 383] width 31 height 31
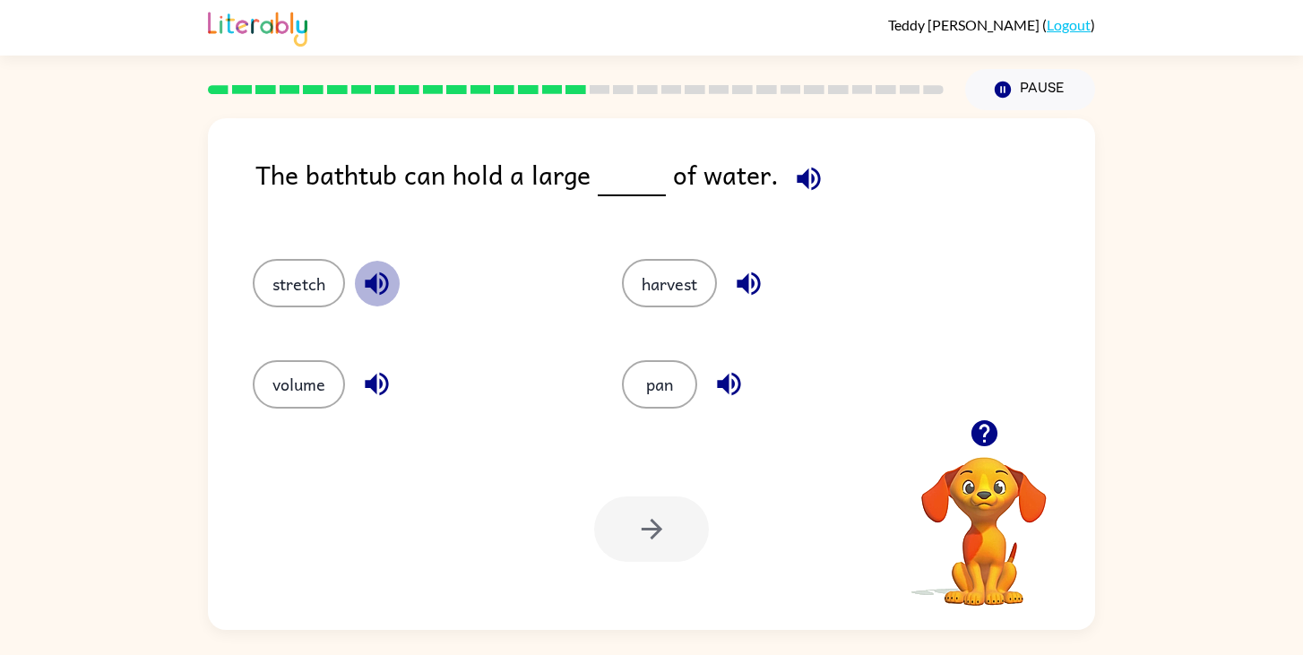
click at [376, 283] on icon "button" at bounding box center [376, 283] width 23 height 23
click at [296, 275] on button "stretch" at bounding box center [299, 283] width 92 height 48
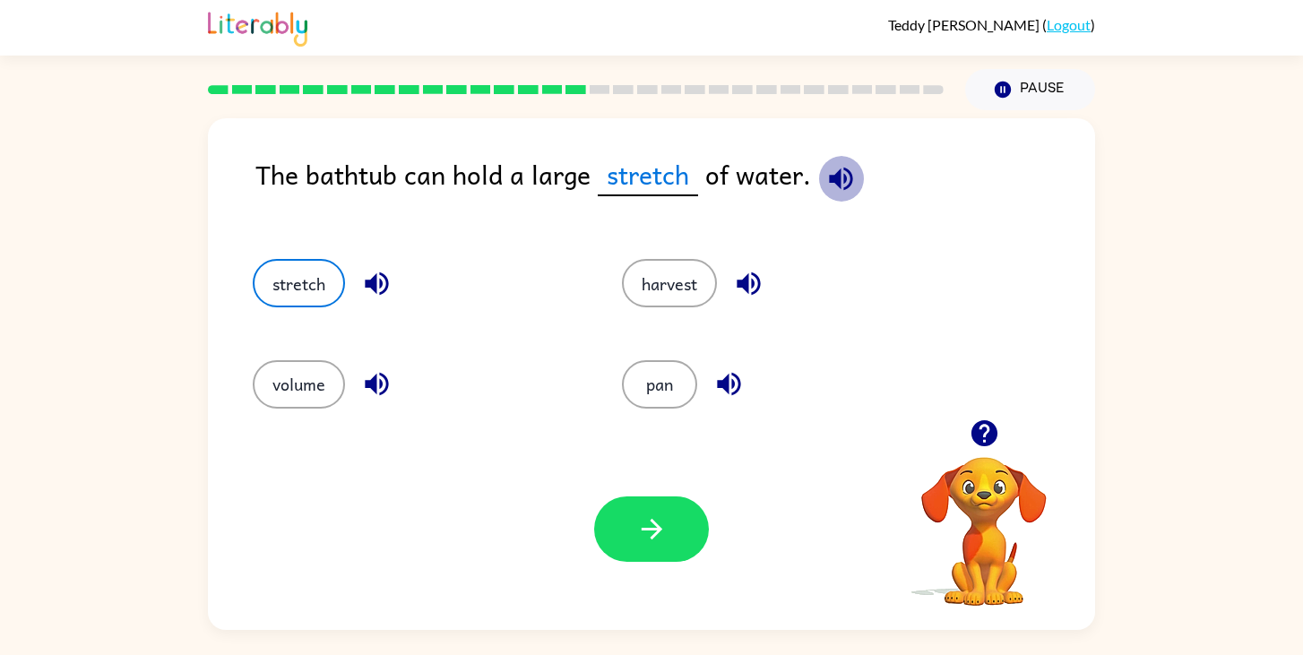
click at [832, 173] on icon "button" at bounding box center [840, 178] width 31 height 31
click at [686, 283] on button "harvest" at bounding box center [669, 283] width 95 height 48
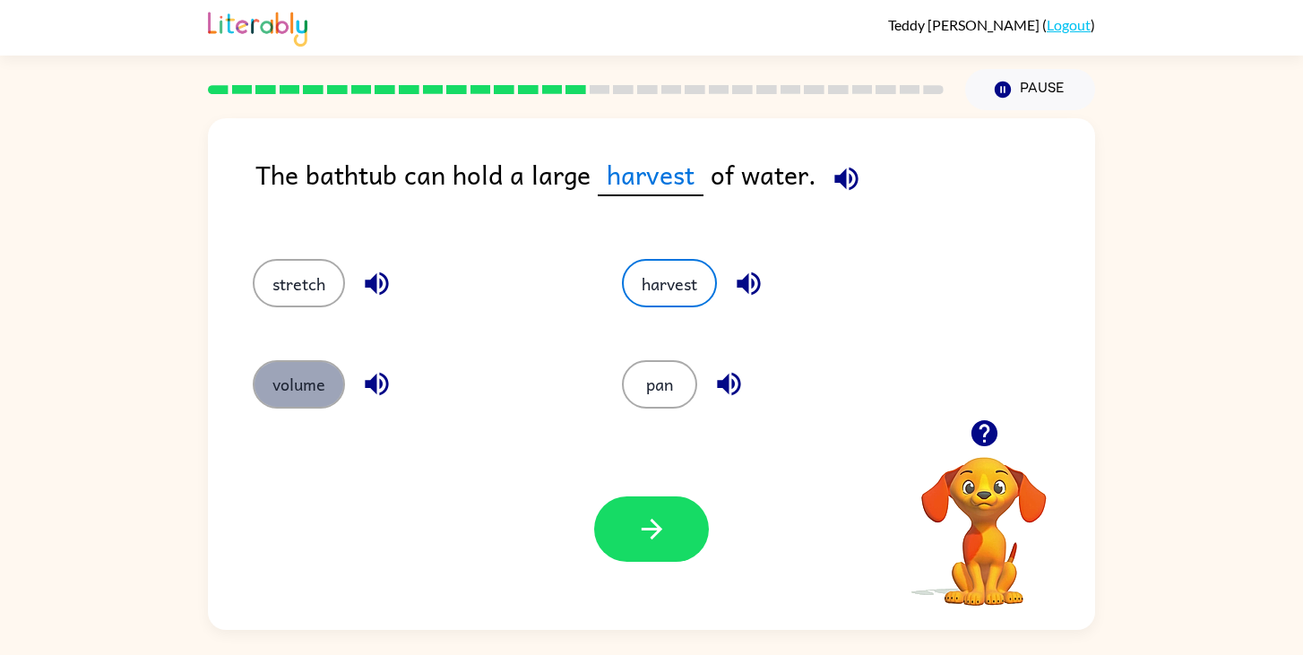
click at [301, 374] on button "volume" at bounding box center [299, 384] width 92 height 48
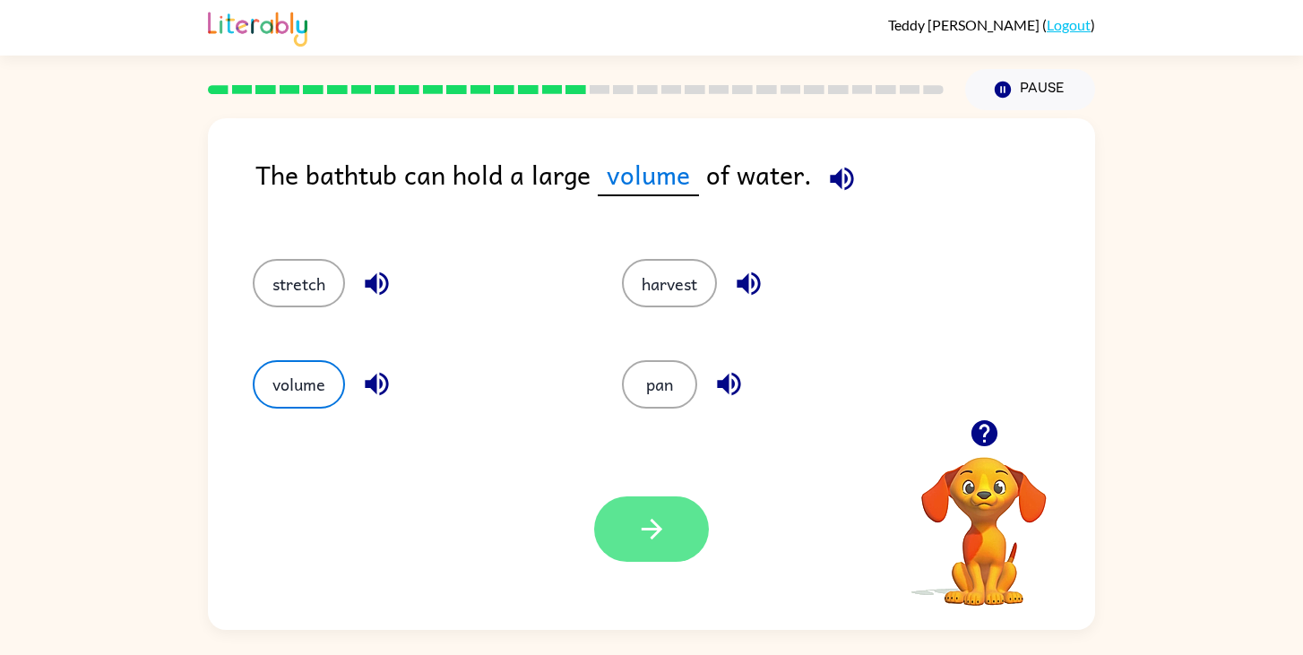
click at [648, 543] on icon "button" at bounding box center [651, 529] width 31 height 31
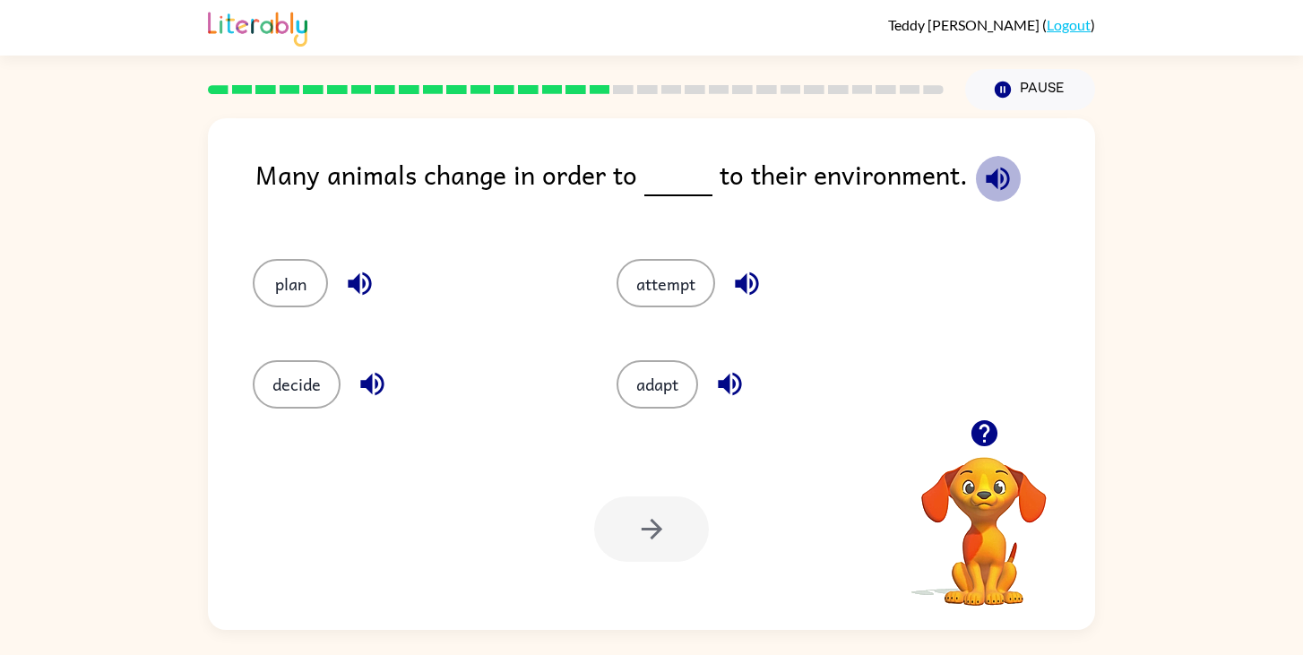
click at [1000, 177] on icon "button" at bounding box center [997, 178] width 23 height 23
click at [664, 393] on button "adapt" at bounding box center [658, 384] width 82 height 48
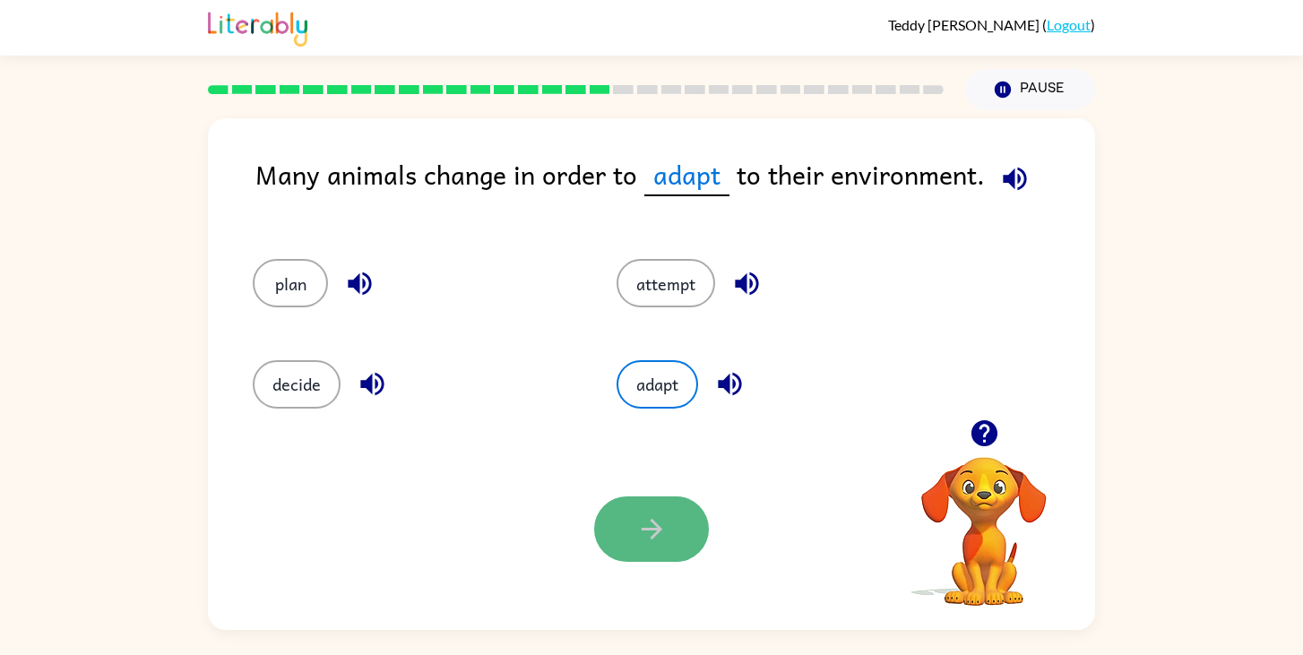
click at [660, 523] on icon "button" at bounding box center [651, 529] width 31 height 31
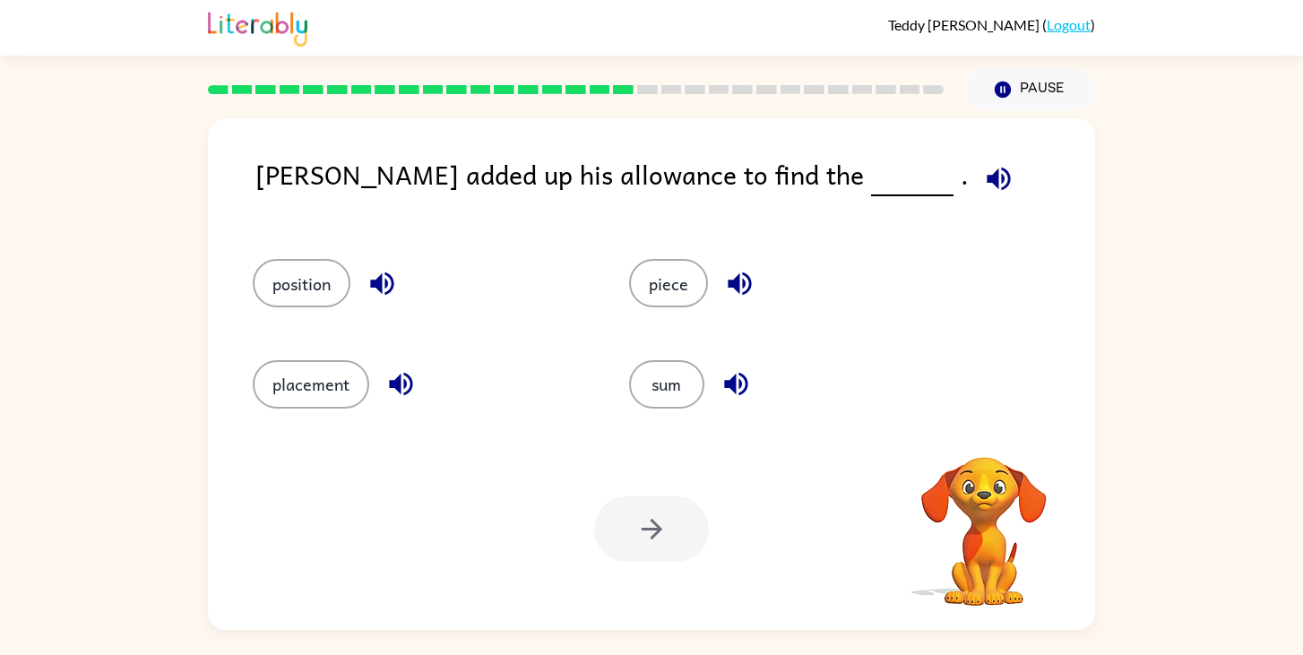
click at [987, 176] on icon "button" at bounding box center [998, 178] width 23 height 23
click at [638, 382] on button "sum" at bounding box center [666, 384] width 75 height 48
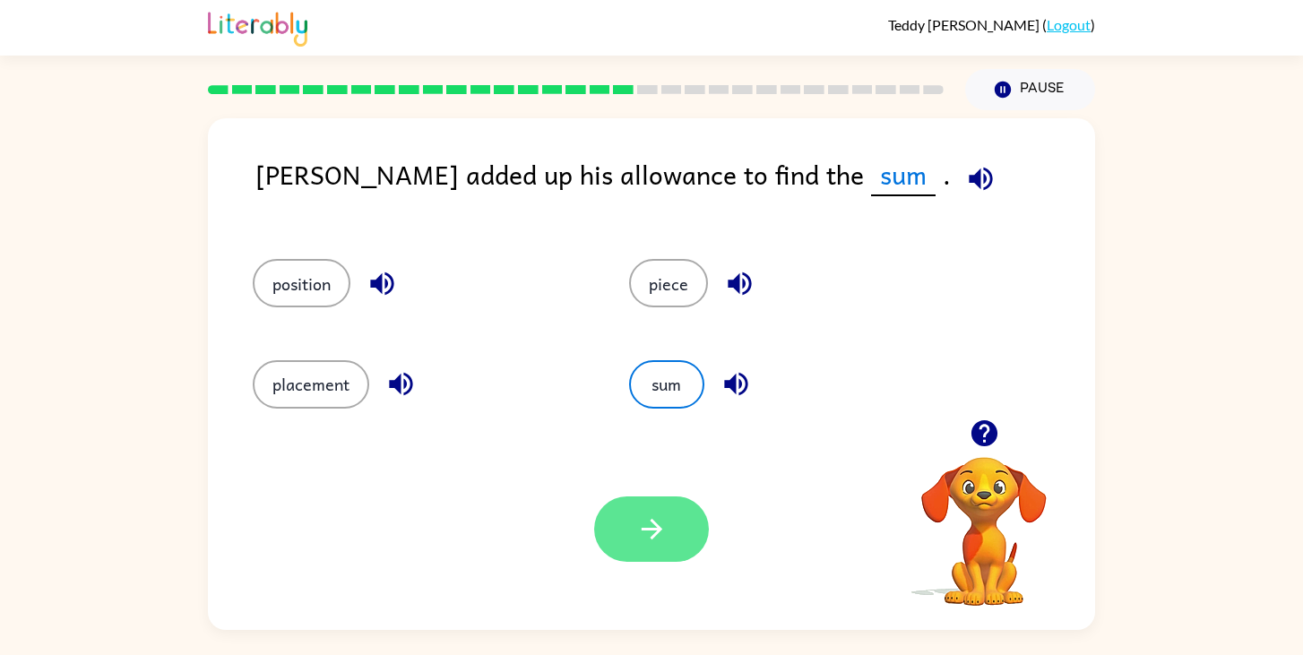
click at [626, 545] on button "button" at bounding box center [651, 529] width 115 height 65
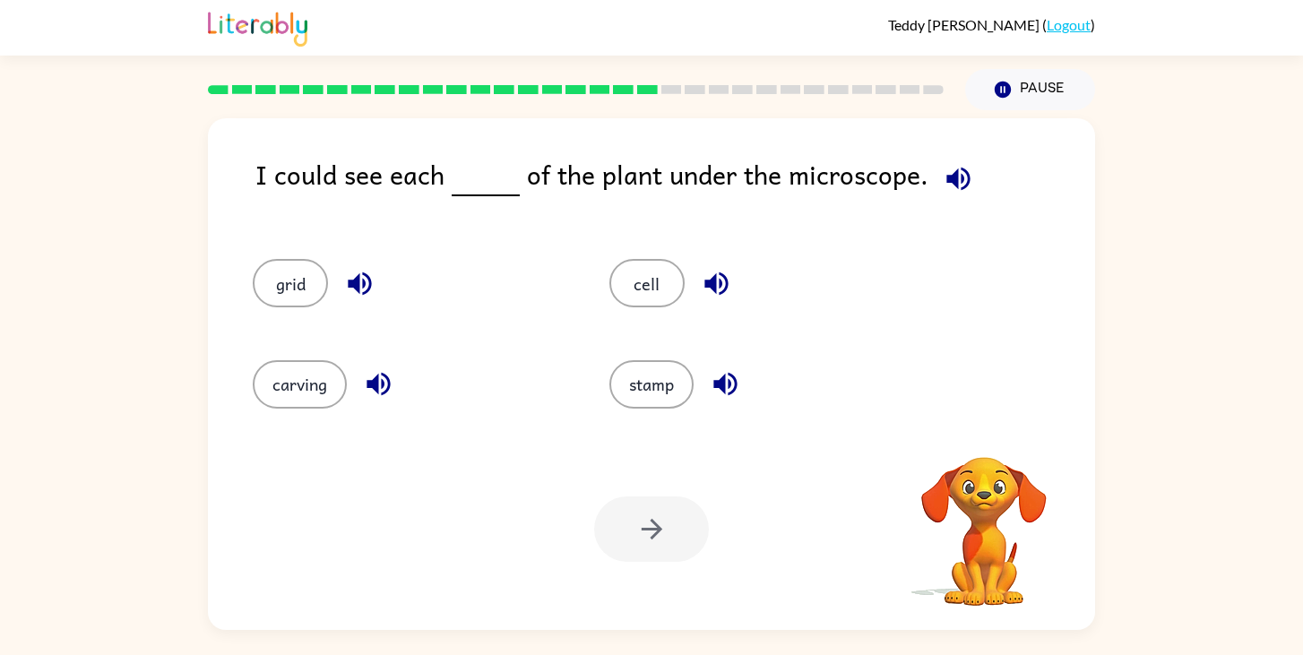
click at [957, 177] on icon "button" at bounding box center [958, 178] width 31 height 31
click at [611, 271] on div "cell" at bounding box center [766, 283] width 315 height 48
click at [635, 272] on button "cell" at bounding box center [646, 283] width 75 height 48
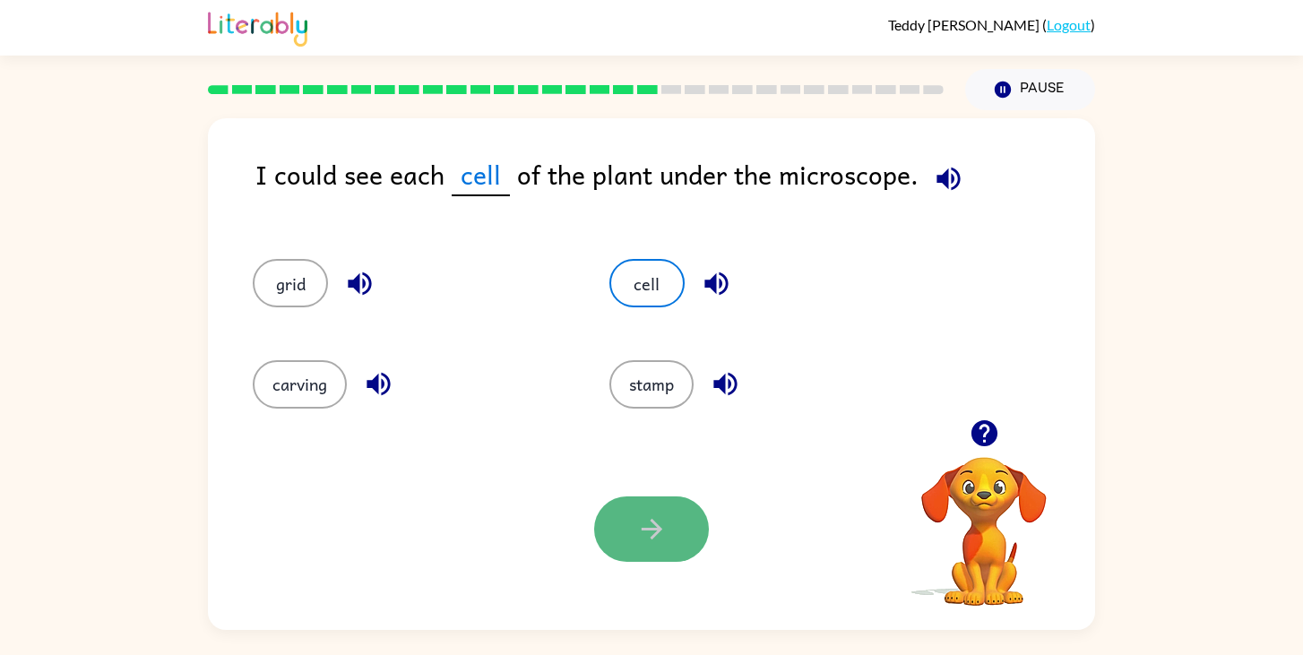
click at [669, 540] on button "button" at bounding box center [651, 529] width 115 height 65
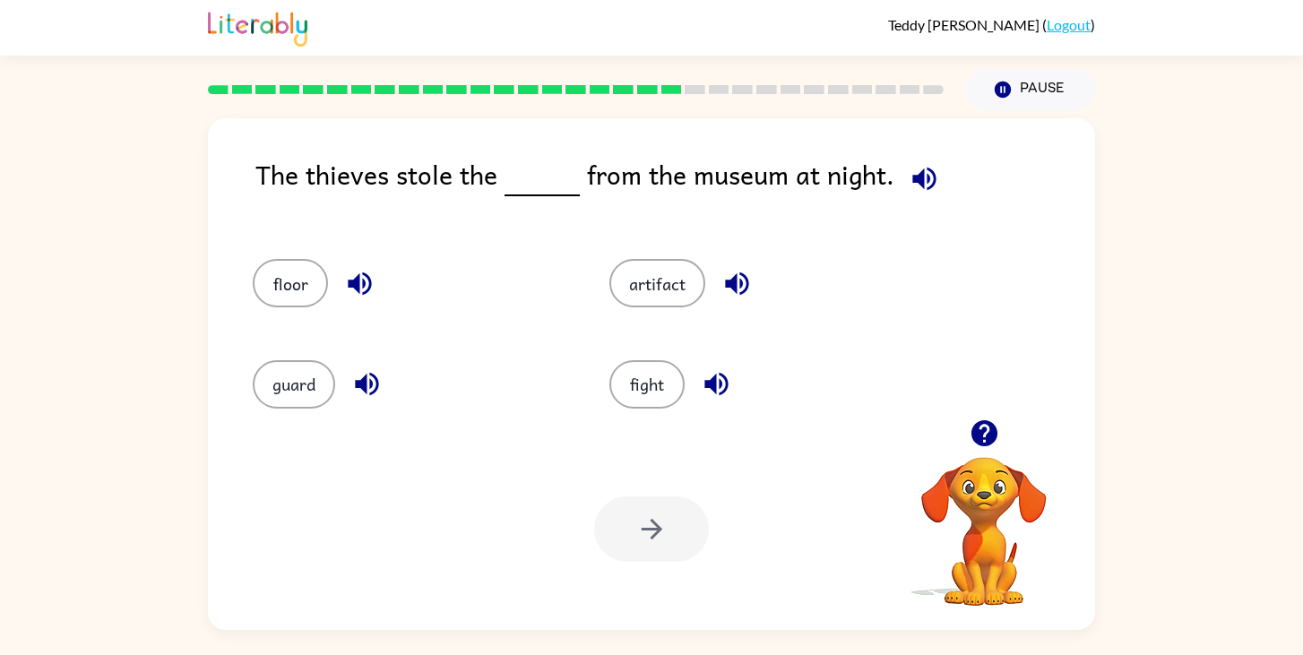
click at [935, 177] on button "button" at bounding box center [925, 179] width 46 height 46
click at [674, 272] on button "artifact" at bounding box center [657, 283] width 96 height 48
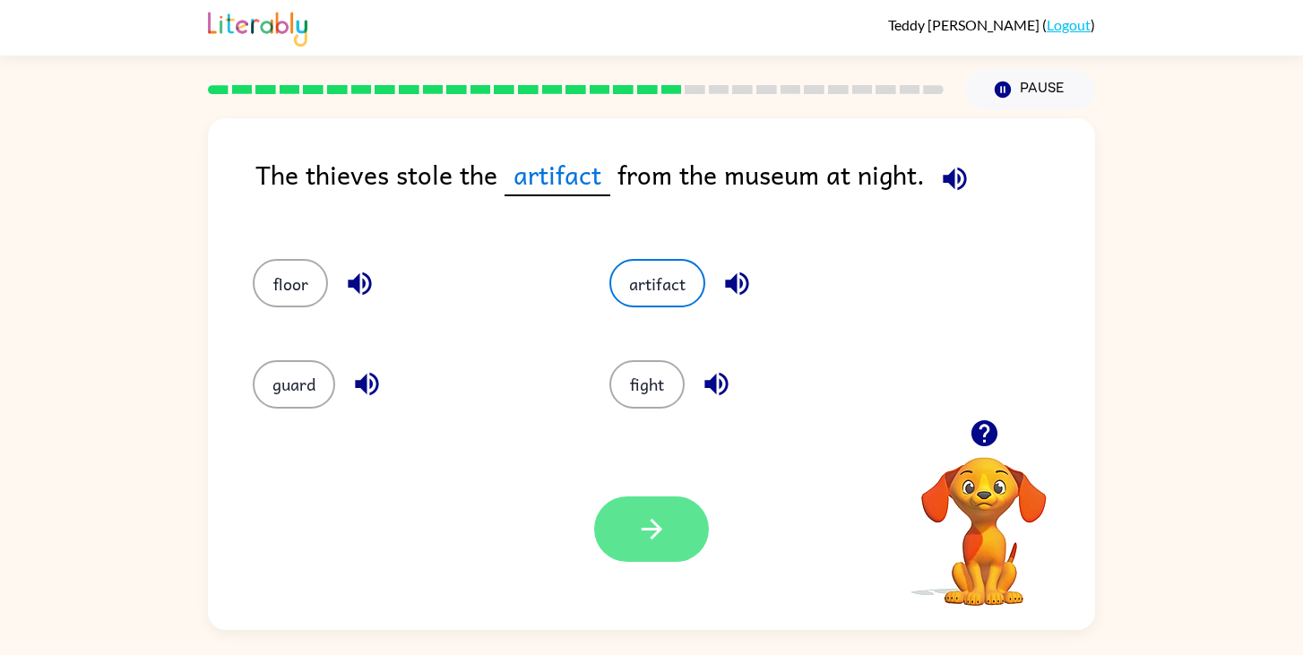
click at [669, 539] on button "button" at bounding box center [651, 529] width 115 height 65
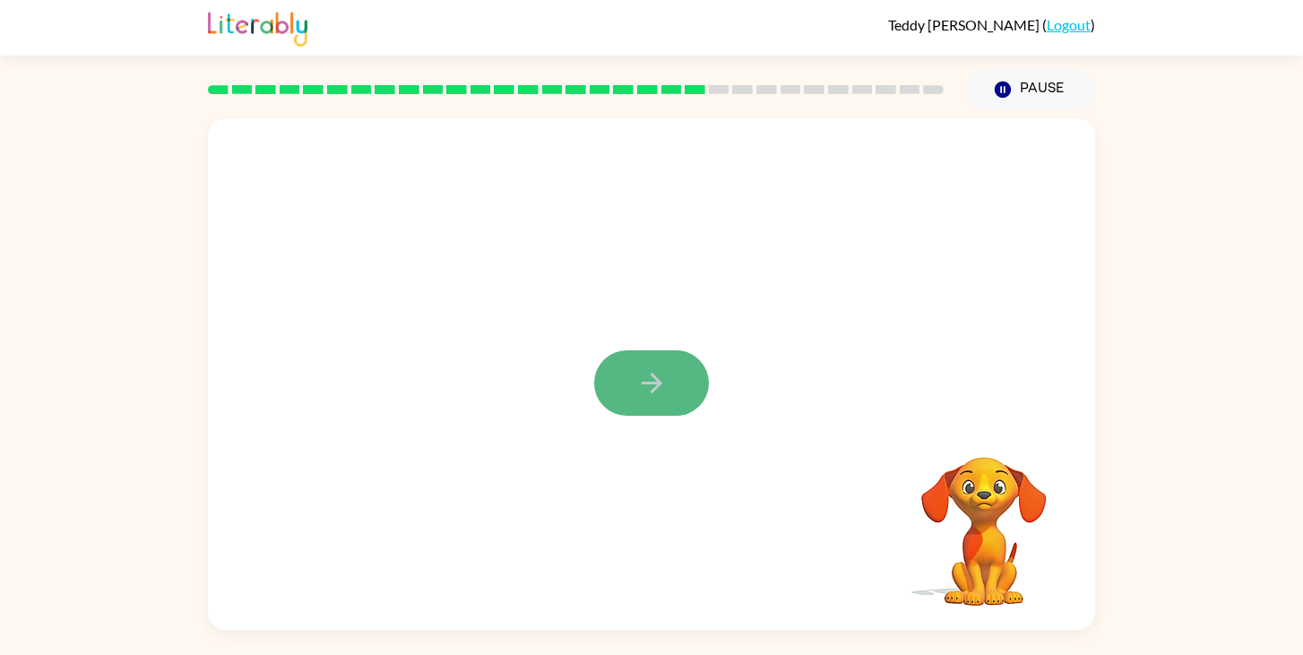
click at [663, 389] on icon "button" at bounding box center [651, 382] width 31 height 31
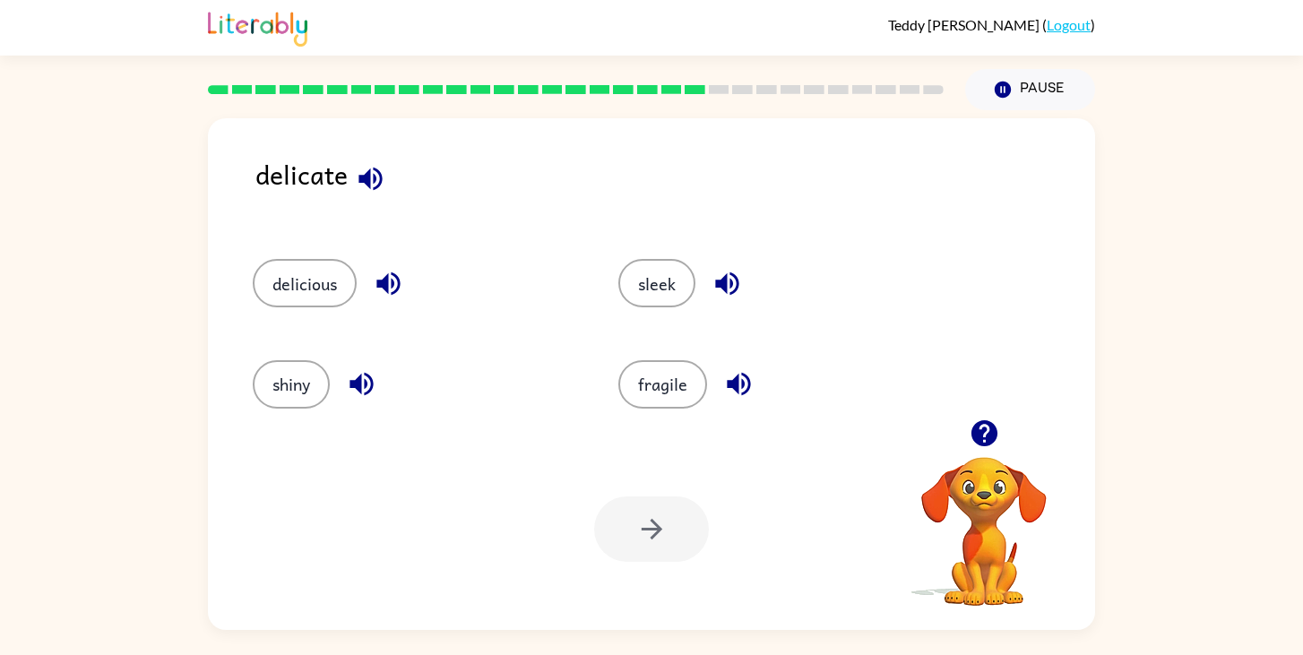
click at [367, 186] on icon "button" at bounding box center [370, 178] width 23 height 23
click at [666, 383] on button "fragile" at bounding box center [662, 384] width 89 height 48
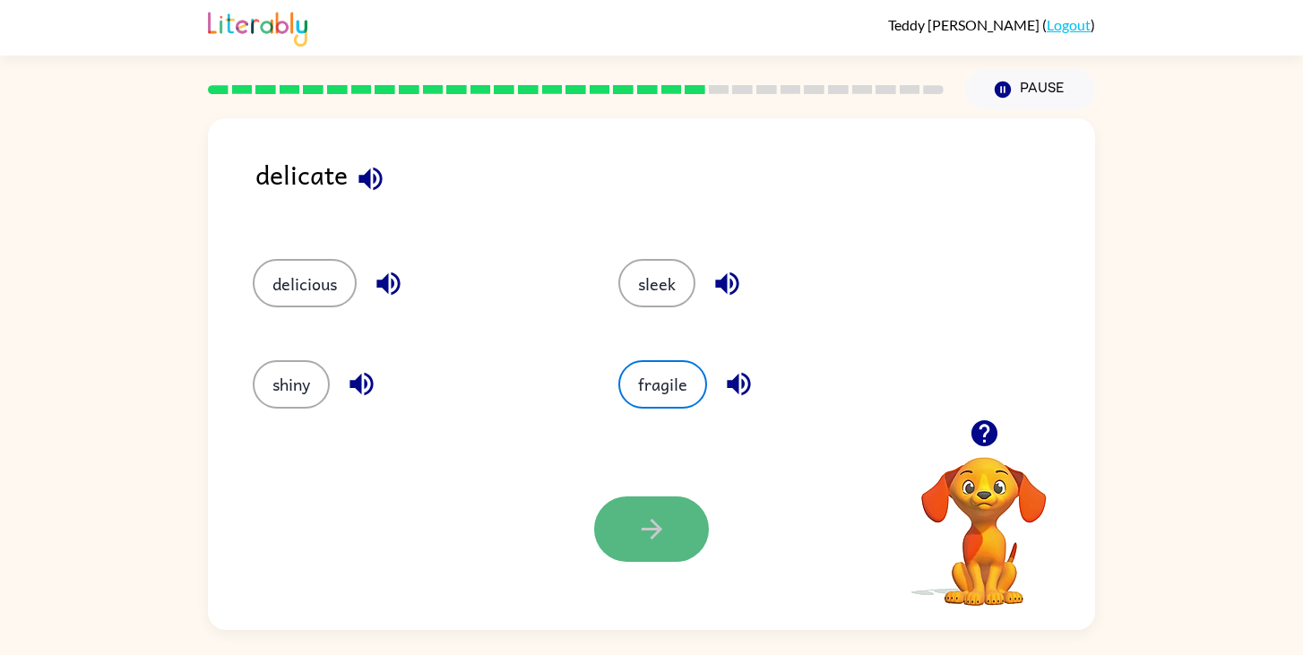
click at [670, 532] on button "button" at bounding box center [651, 529] width 115 height 65
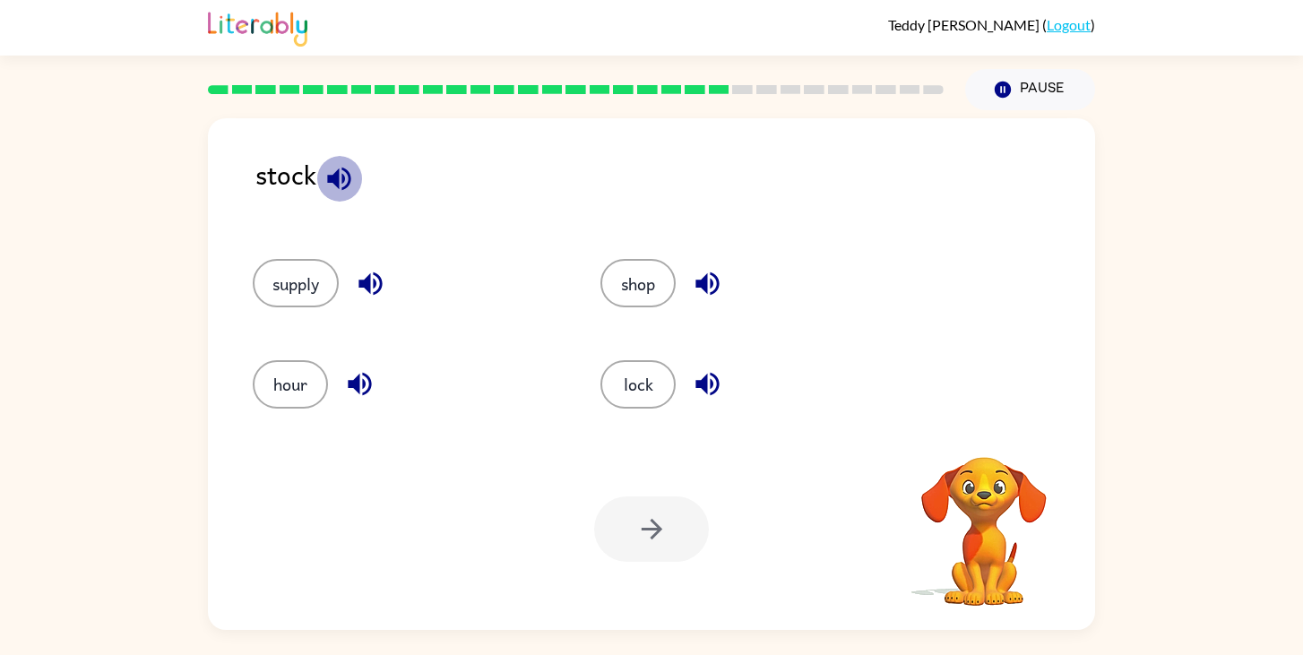
click at [345, 192] on icon "button" at bounding box center [339, 178] width 31 height 31
click at [278, 281] on button "supply" at bounding box center [296, 283] width 86 height 48
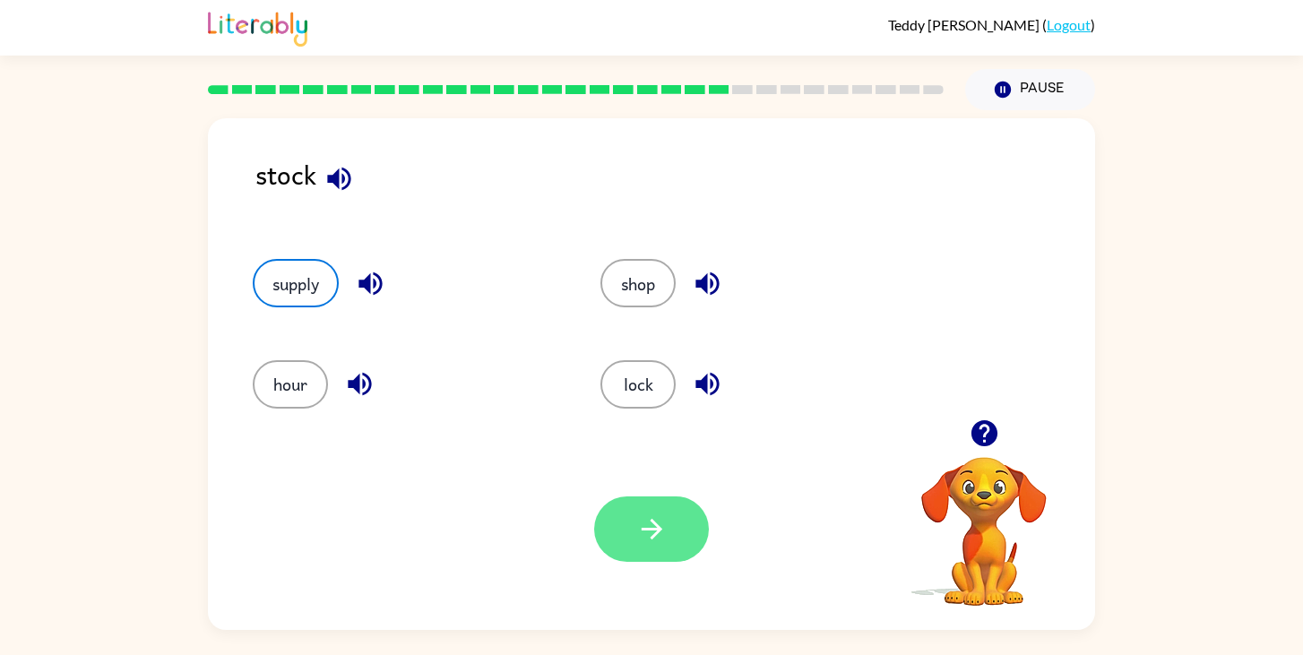
click at [622, 525] on button "button" at bounding box center [651, 529] width 115 height 65
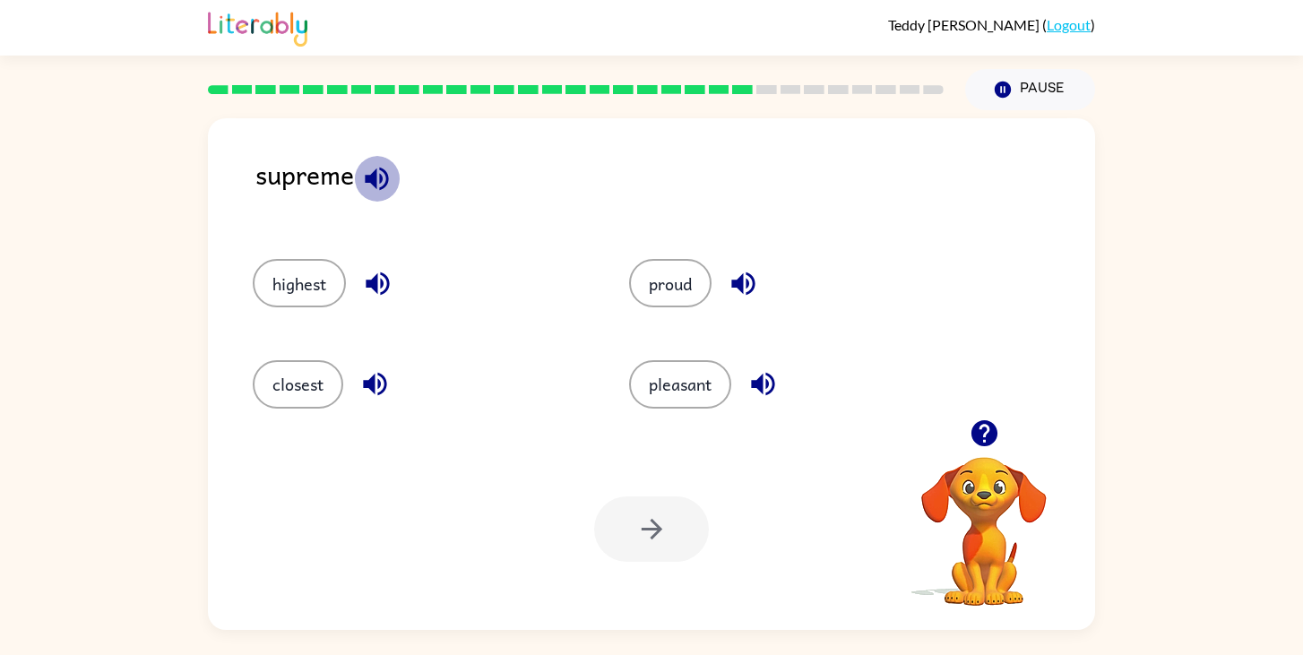
click at [375, 176] on icon "button" at bounding box center [376, 178] width 23 height 23
click at [314, 277] on button "highest" at bounding box center [299, 283] width 93 height 48
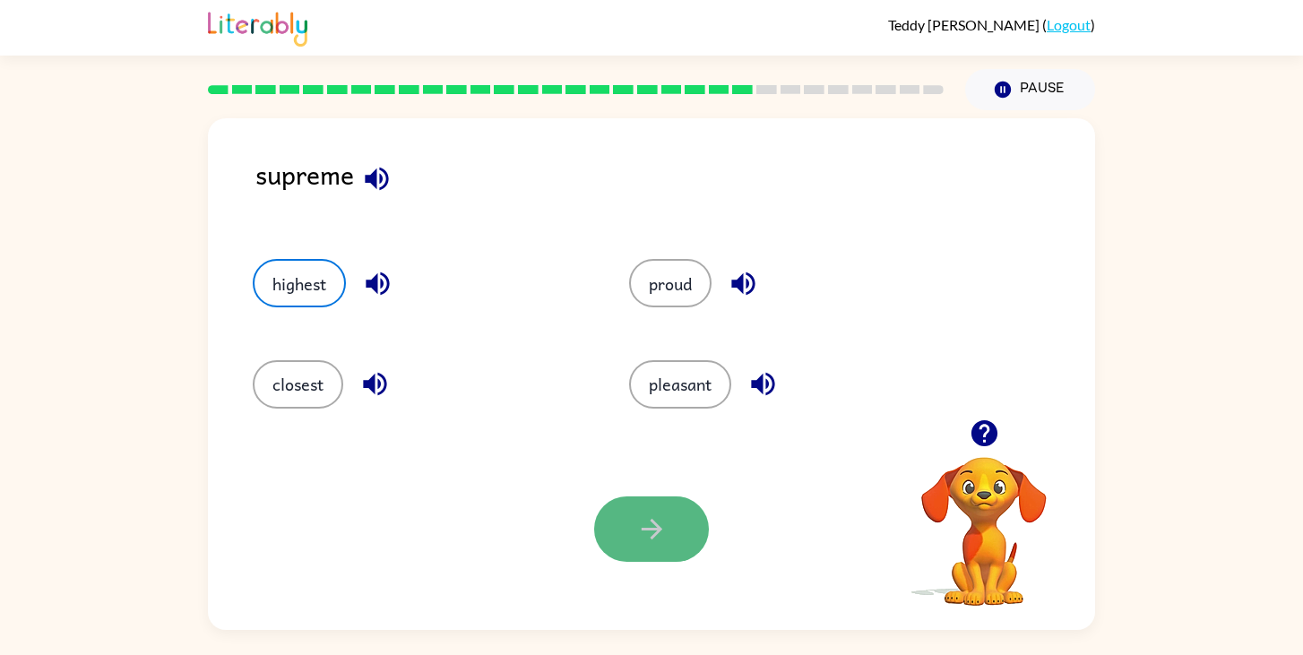
click at [669, 532] on button "button" at bounding box center [651, 529] width 115 height 65
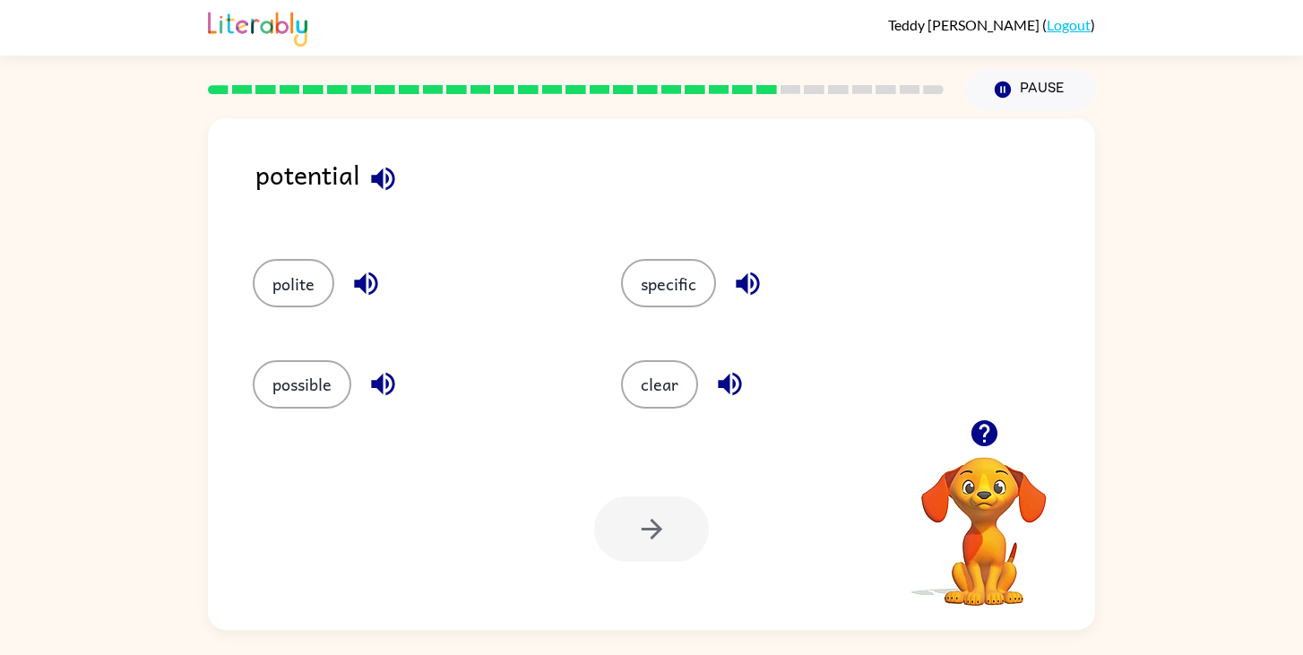
click at [379, 171] on icon "button" at bounding box center [382, 178] width 23 height 23
click at [315, 385] on button "possible" at bounding box center [302, 384] width 99 height 48
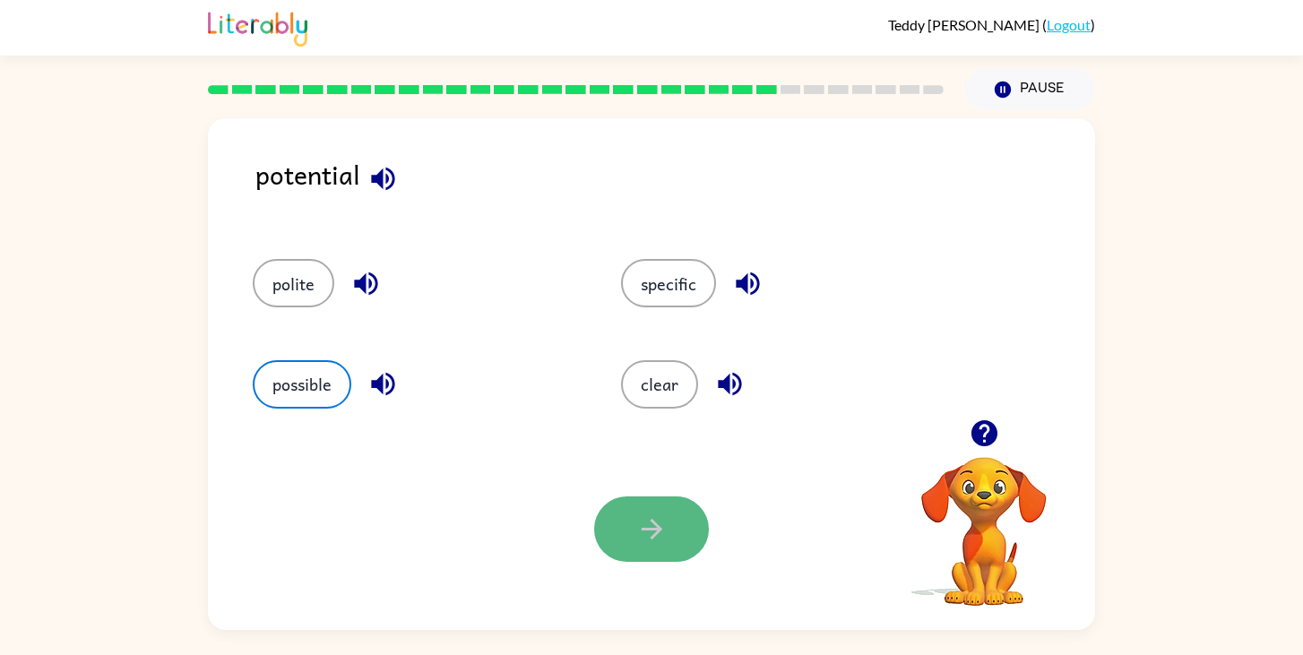
click at [680, 529] on button "button" at bounding box center [651, 529] width 115 height 65
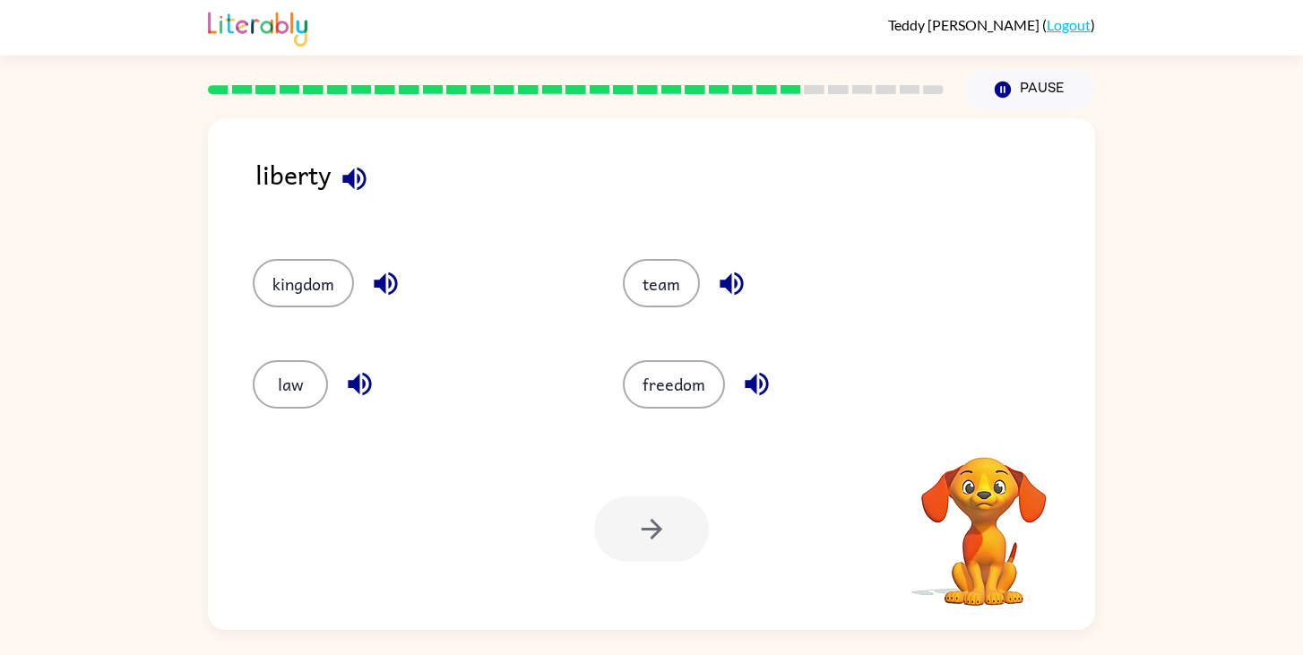
click at [356, 169] on icon "button" at bounding box center [354, 178] width 31 height 31
click at [706, 388] on button "freedom" at bounding box center [674, 384] width 102 height 48
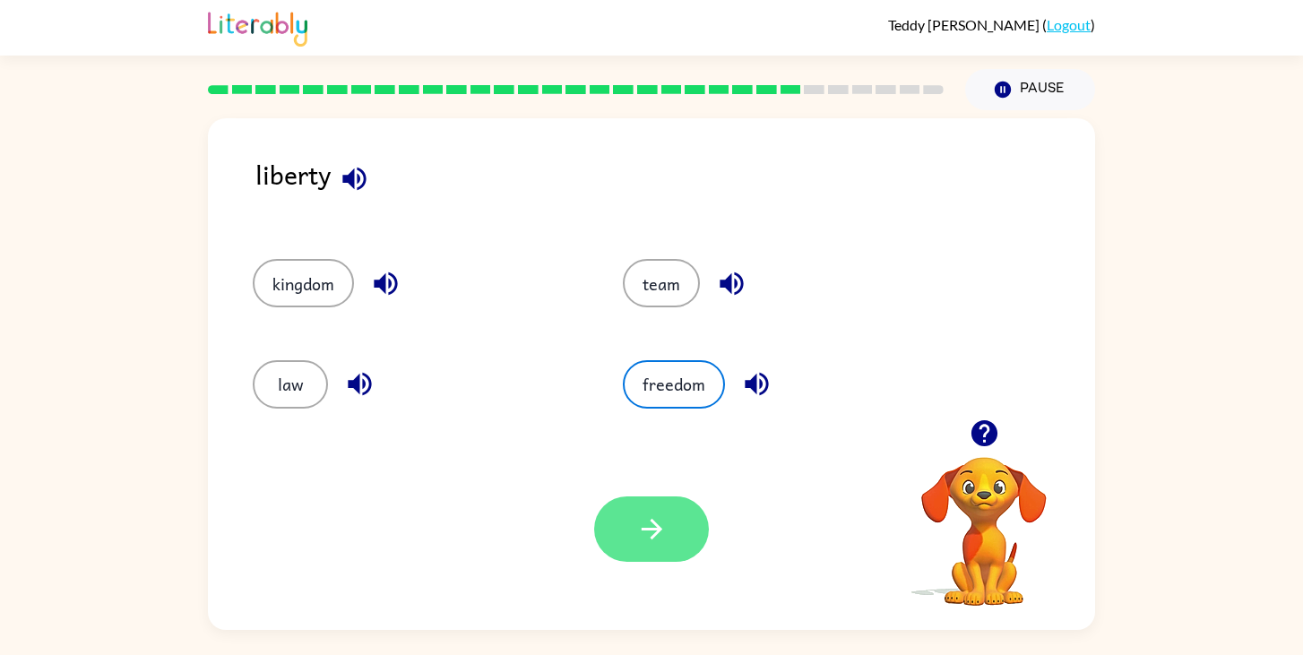
click at [642, 526] on icon "button" at bounding box center [651, 529] width 31 height 31
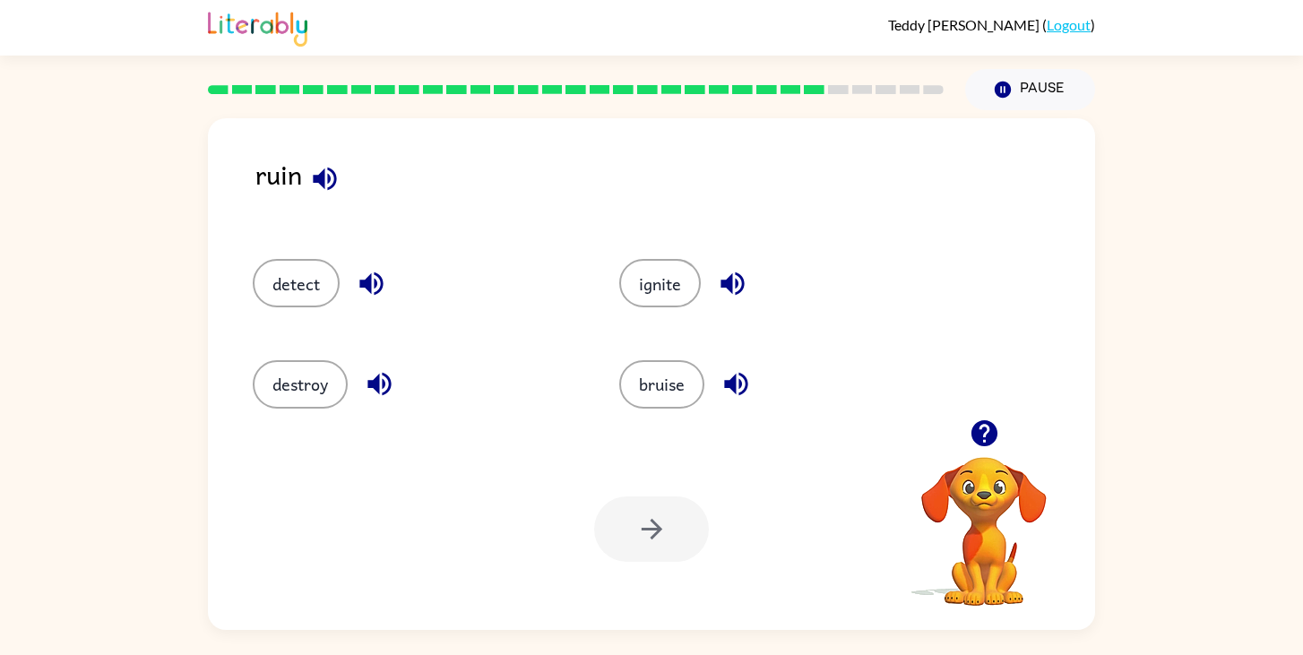
click at [339, 179] on icon "button" at bounding box center [324, 178] width 31 height 31
click at [307, 399] on button "destroy" at bounding box center [300, 384] width 95 height 48
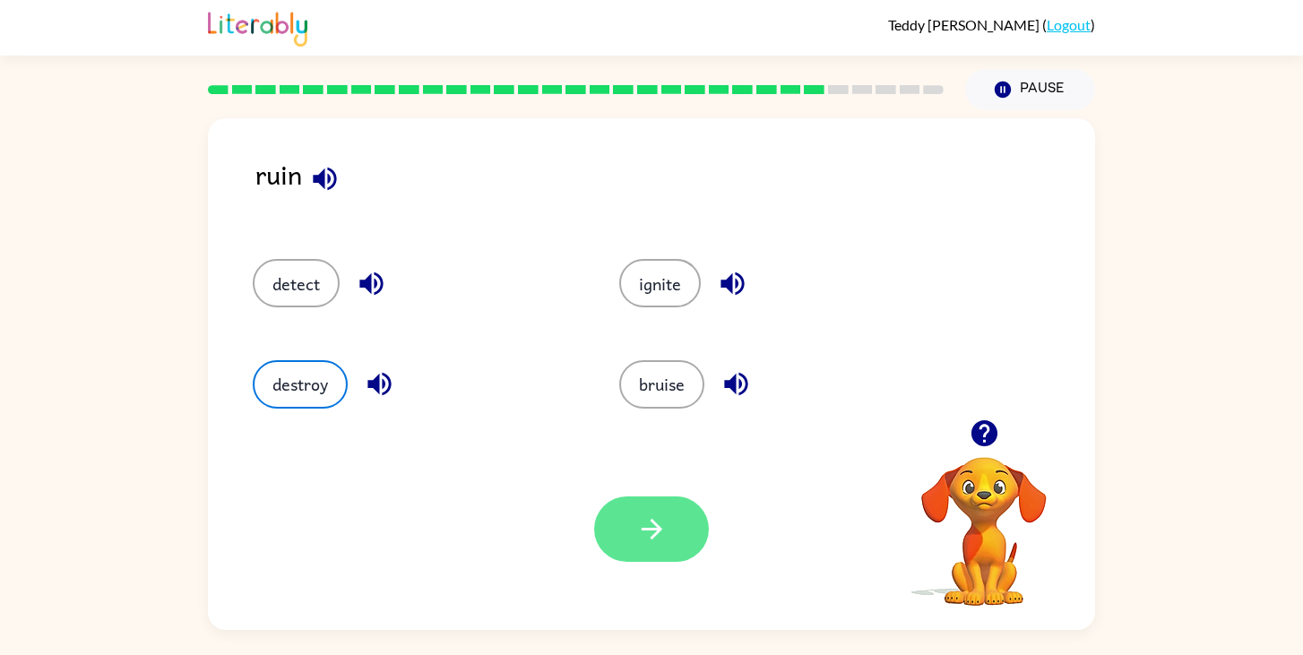
click at [645, 538] on icon "button" at bounding box center [651, 529] width 31 height 31
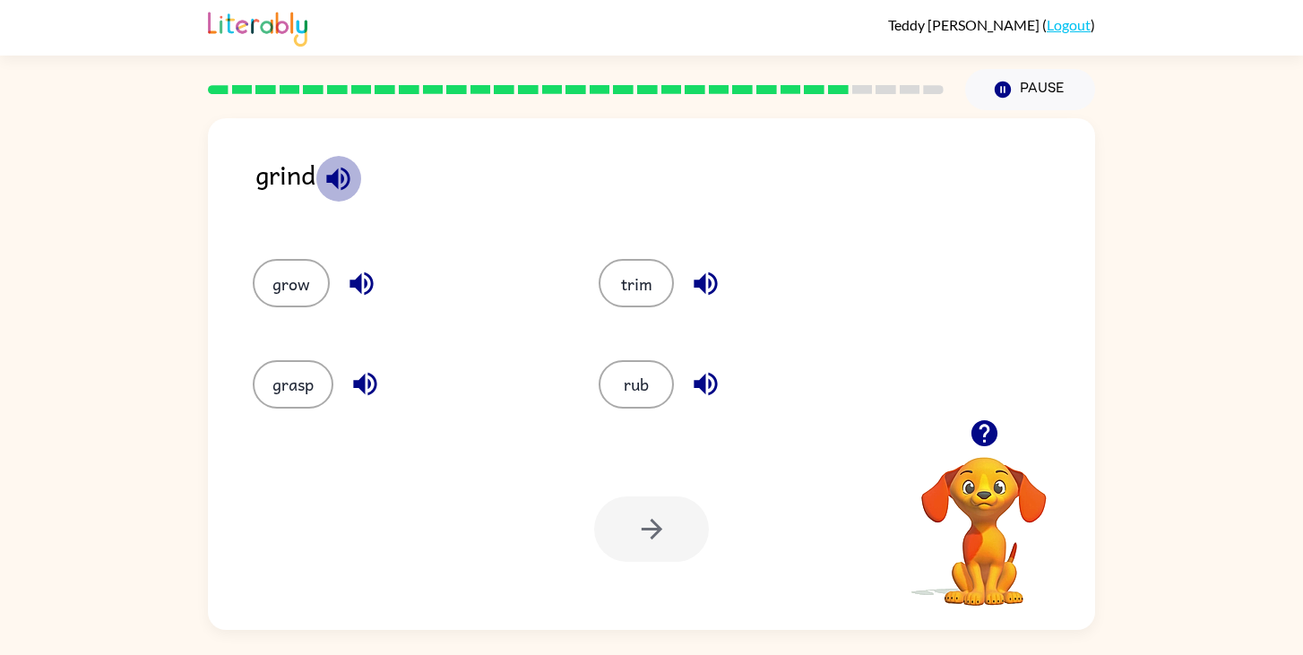
click at [333, 167] on icon "button" at bounding box center [338, 178] width 31 height 31
click at [344, 179] on icon "button" at bounding box center [337, 178] width 23 height 23
click at [341, 181] on icon "button" at bounding box center [338, 178] width 31 height 31
click at [646, 281] on button "trim" at bounding box center [636, 283] width 75 height 48
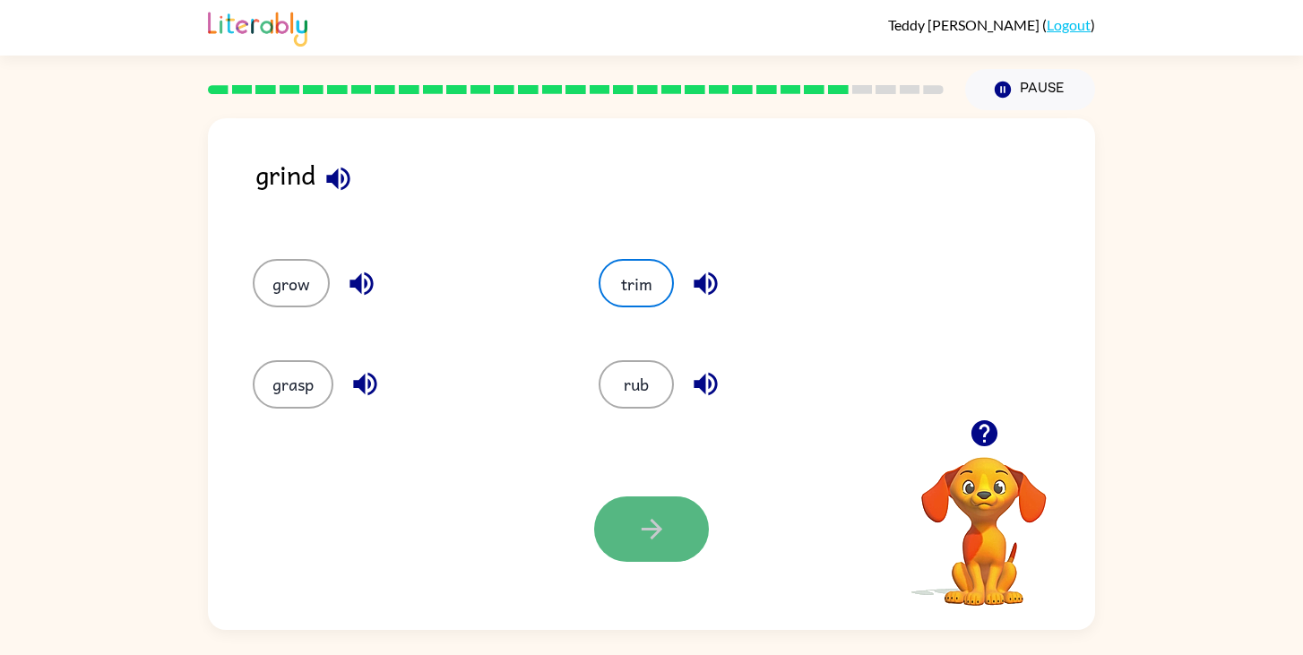
click at [676, 533] on button "button" at bounding box center [651, 529] width 115 height 65
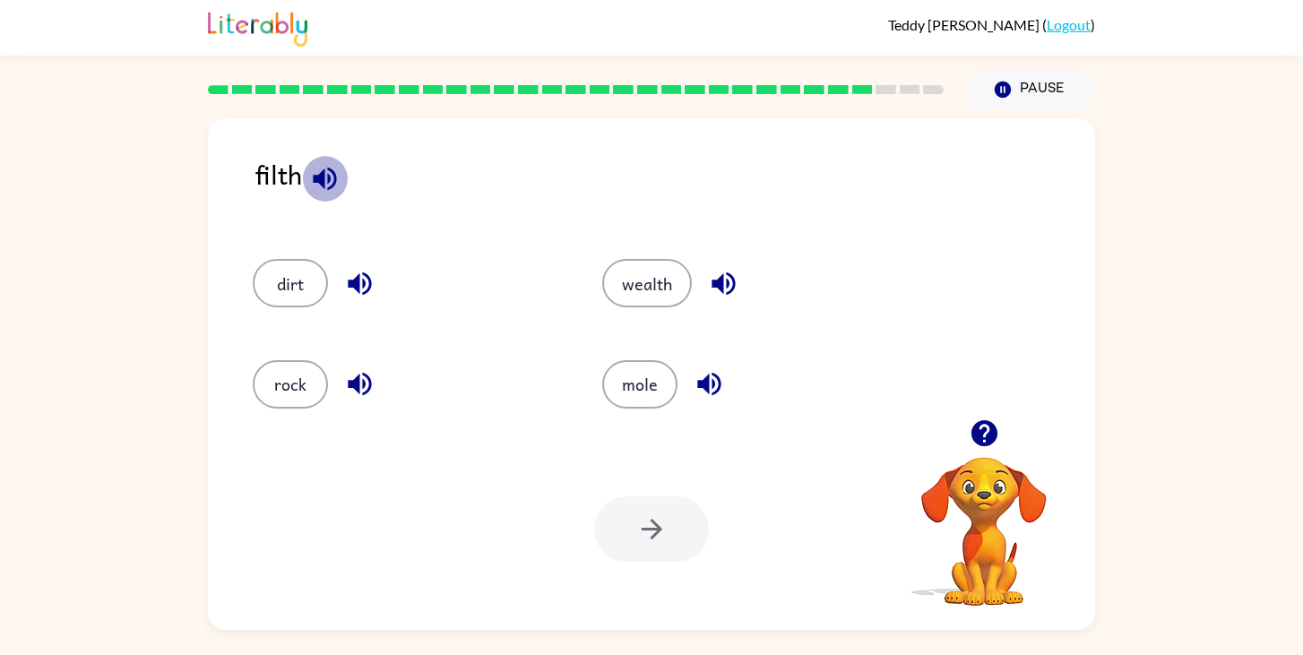
click at [318, 191] on icon "button" at bounding box center [324, 178] width 31 height 31
click at [302, 292] on button "dirt" at bounding box center [290, 283] width 75 height 48
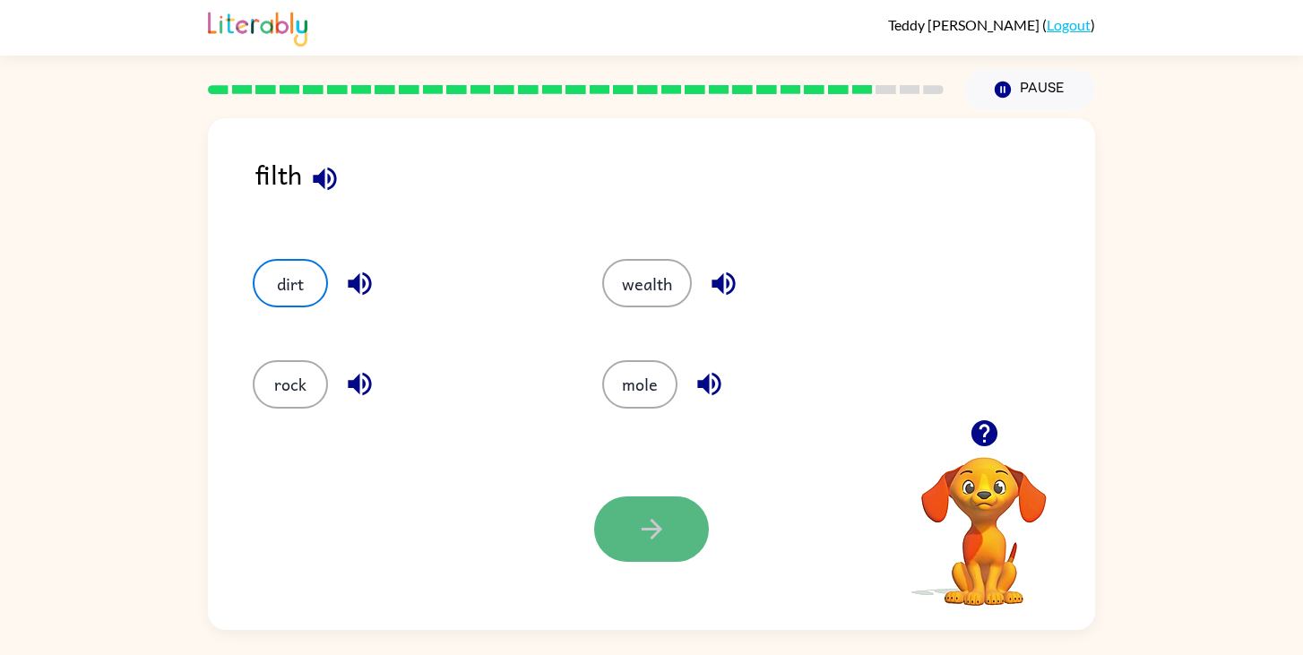
click at [641, 511] on button "button" at bounding box center [651, 529] width 115 height 65
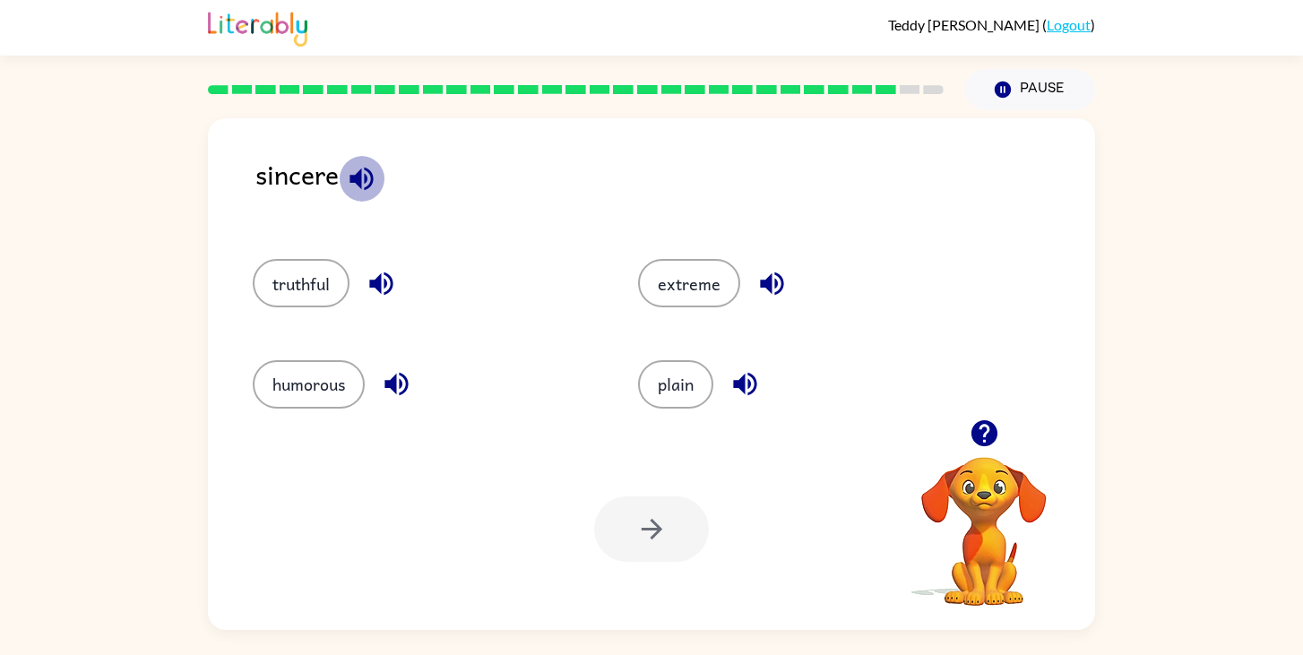
click at [362, 174] on icon "button" at bounding box center [361, 178] width 31 height 31
click at [363, 177] on icon "button" at bounding box center [361, 178] width 31 height 31
click at [366, 179] on icon "button" at bounding box center [361, 178] width 23 height 23
click at [362, 181] on icon "button" at bounding box center [361, 178] width 31 height 31
click at [372, 175] on icon "button" at bounding box center [361, 178] width 23 height 23
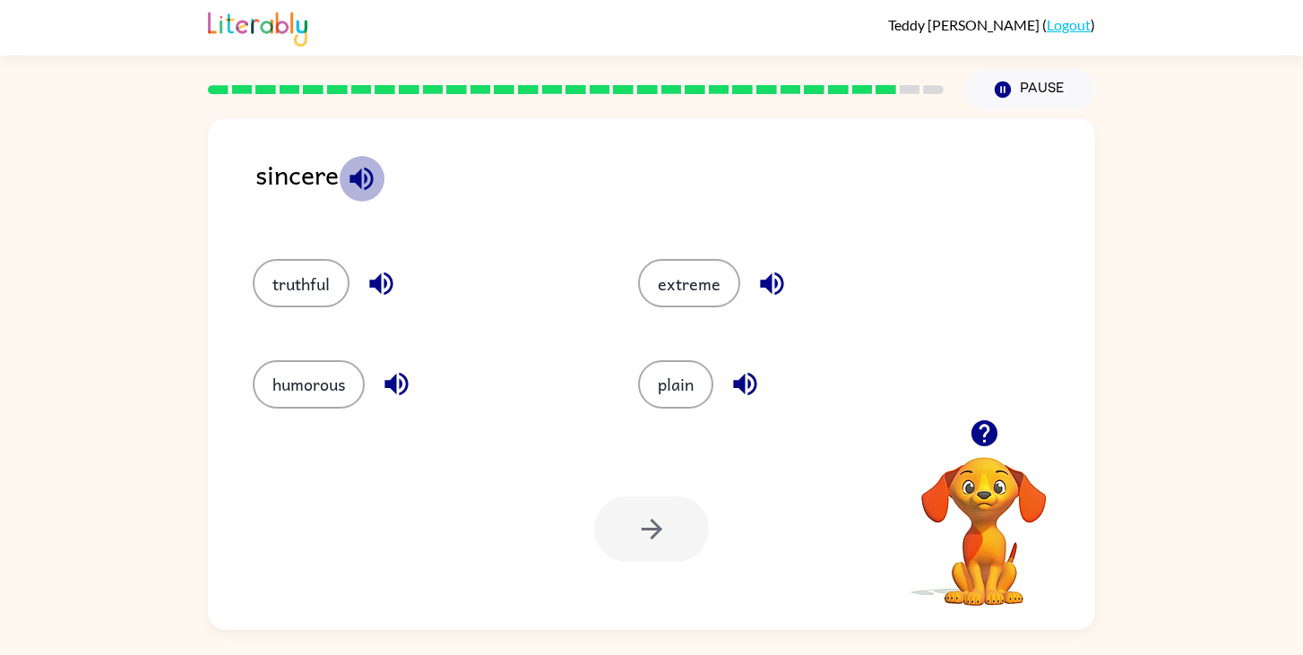
click at [364, 191] on icon "button" at bounding box center [361, 178] width 31 height 31
click at [364, 177] on icon "button" at bounding box center [361, 178] width 31 height 31
click at [373, 171] on icon "button" at bounding box center [361, 178] width 31 height 31
click at [368, 177] on icon "button" at bounding box center [361, 178] width 31 height 31
click at [316, 288] on button "truthful" at bounding box center [301, 283] width 97 height 48
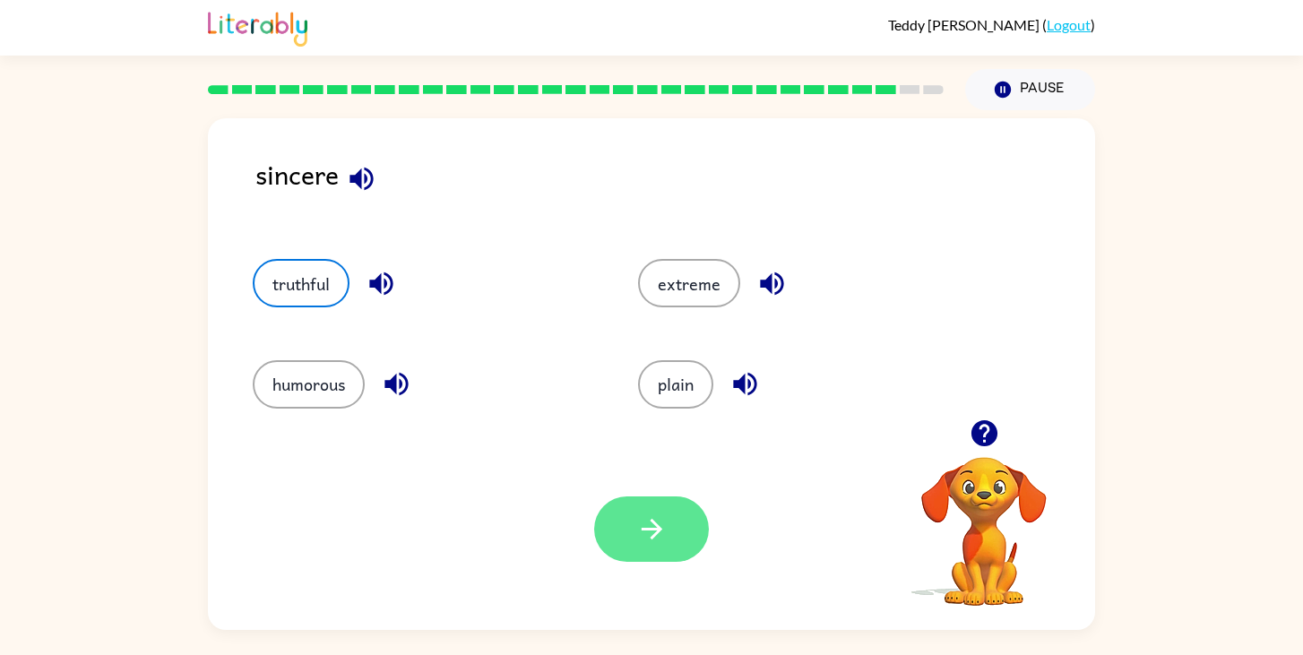
click at [658, 514] on icon "button" at bounding box center [651, 529] width 31 height 31
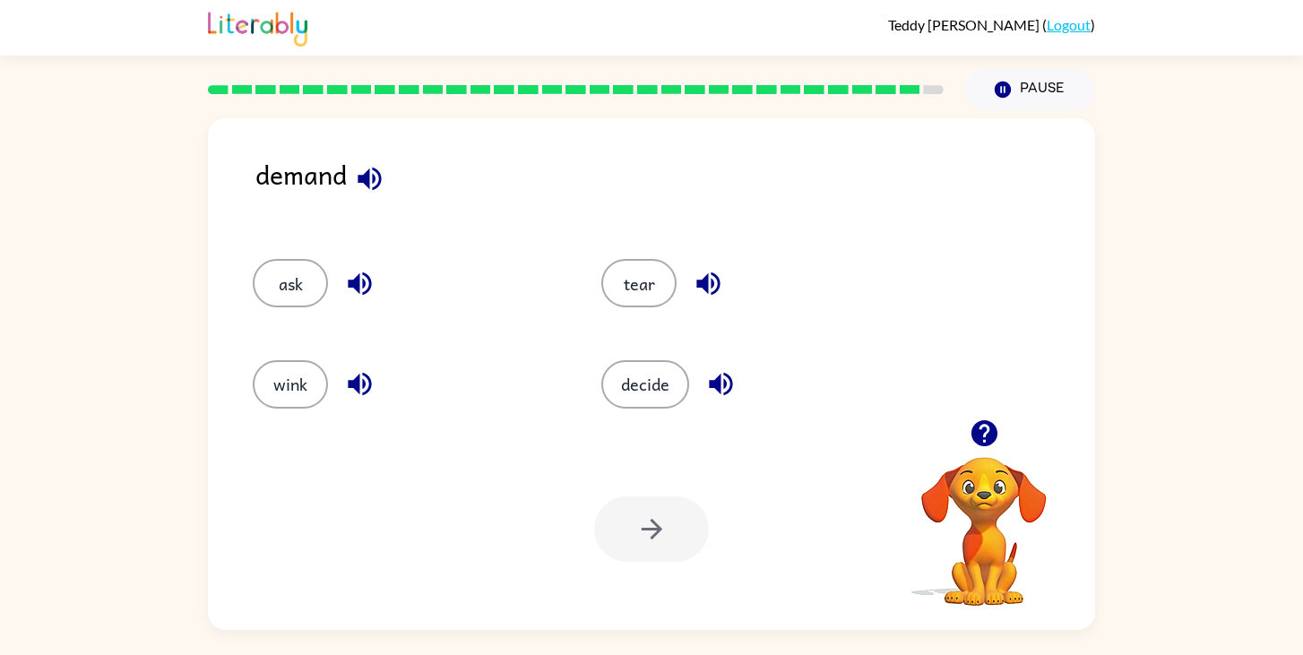
click at [367, 176] on icon "button" at bounding box center [369, 178] width 23 height 23
click at [283, 290] on button "ask" at bounding box center [290, 283] width 75 height 48
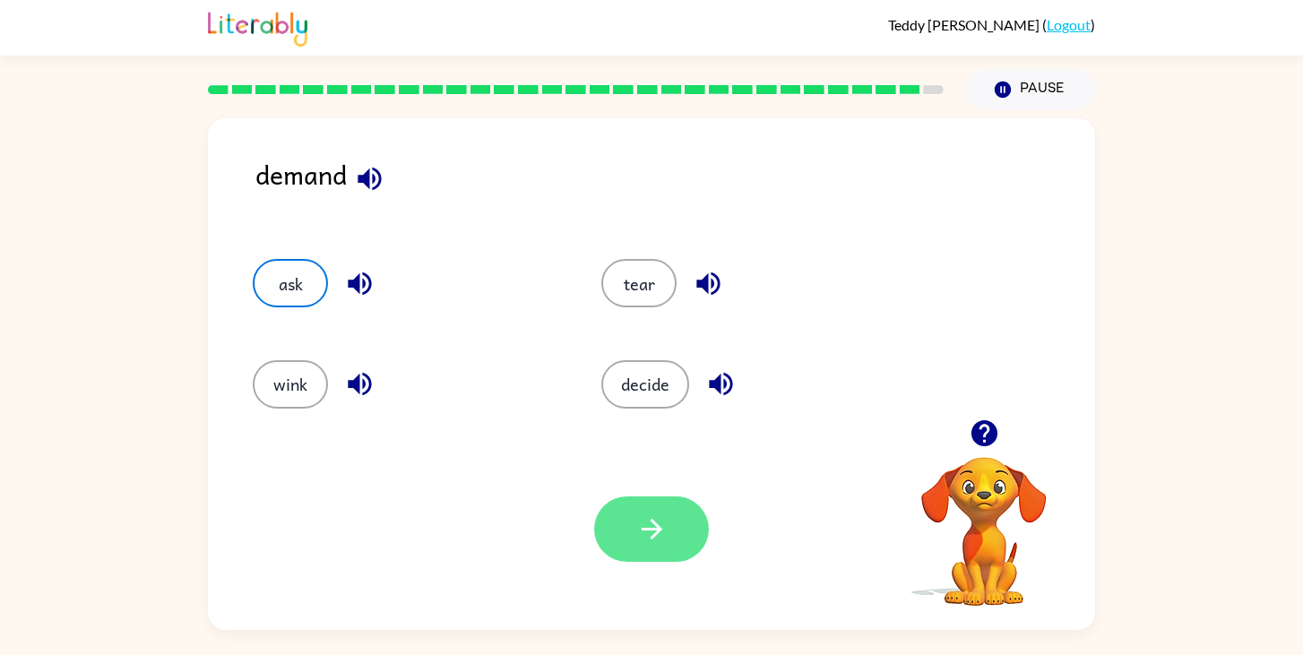
click at [685, 513] on button "button" at bounding box center [651, 529] width 115 height 65
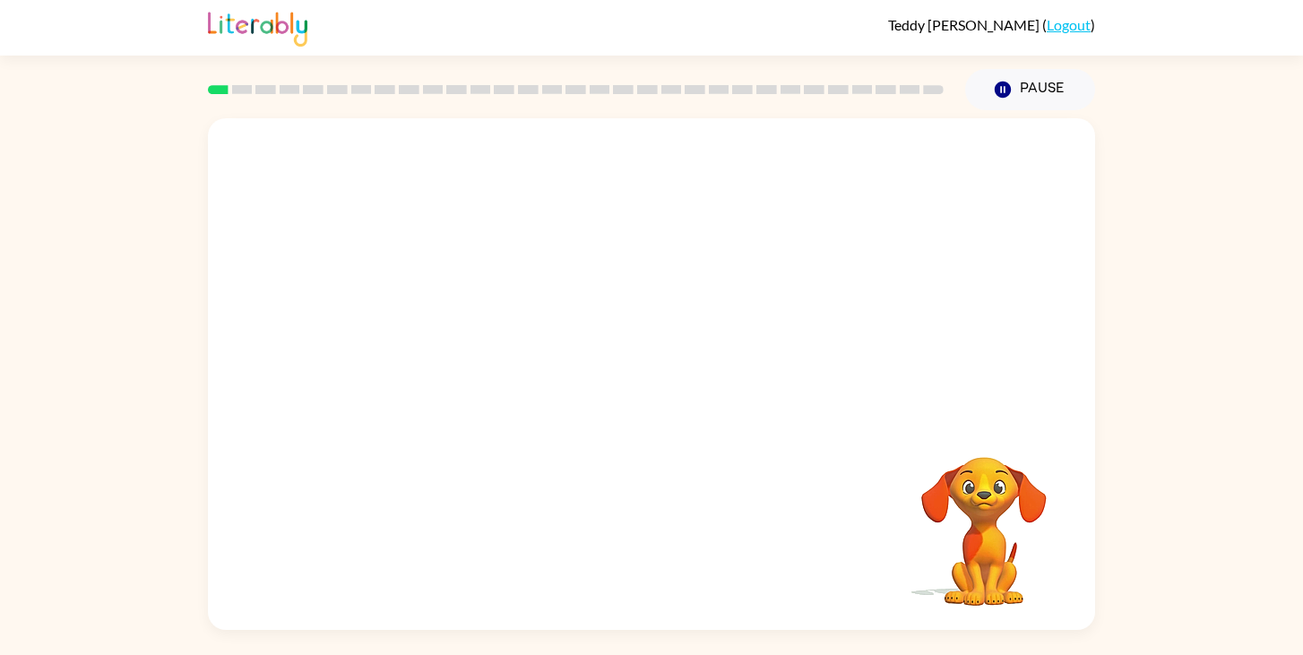
click at [653, 386] on video "Your browser must support playing .mp4 files to use Literably. Please try using…" at bounding box center [651, 268] width 887 height 301
click at [649, 383] on icon "button" at bounding box center [651, 383] width 21 height 21
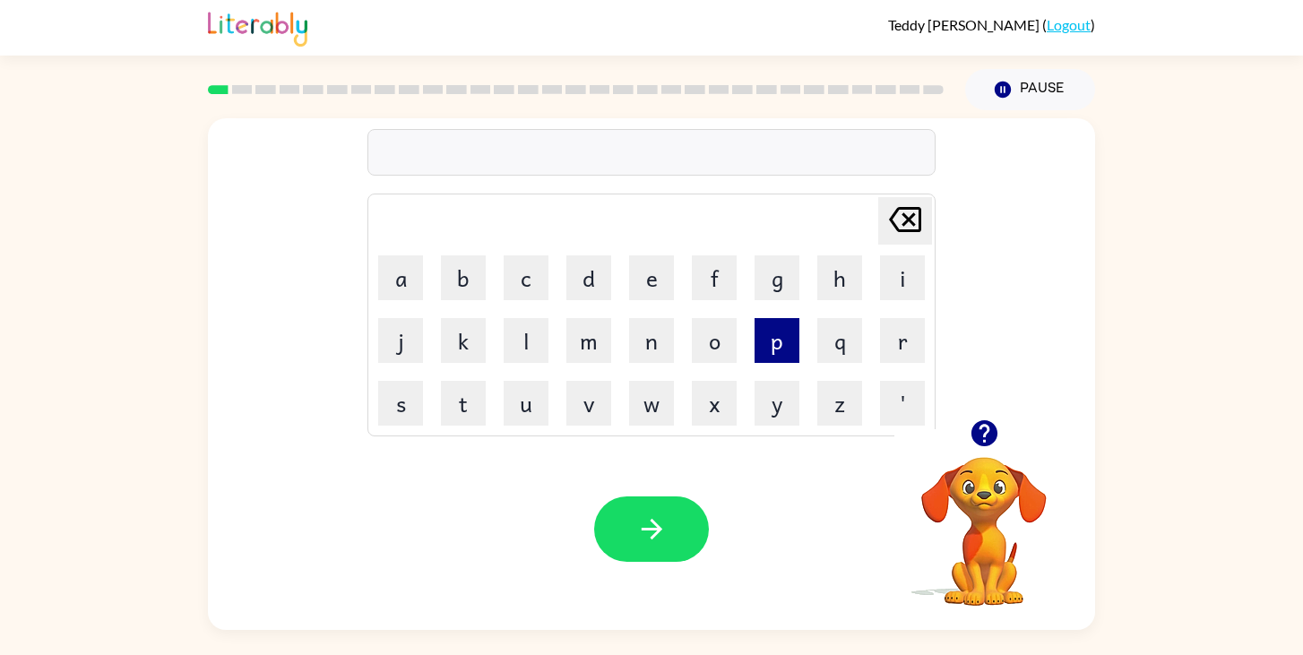
click at [780, 342] on button "p" at bounding box center [777, 340] width 45 height 45
click at [653, 273] on button "e" at bounding box center [651, 277] width 45 height 45
click at [713, 288] on button "f" at bounding box center [714, 277] width 45 height 45
click at [710, 340] on button "o" at bounding box center [714, 340] width 45 height 45
click at [890, 332] on button "r" at bounding box center [902, 340] width 45 height 45
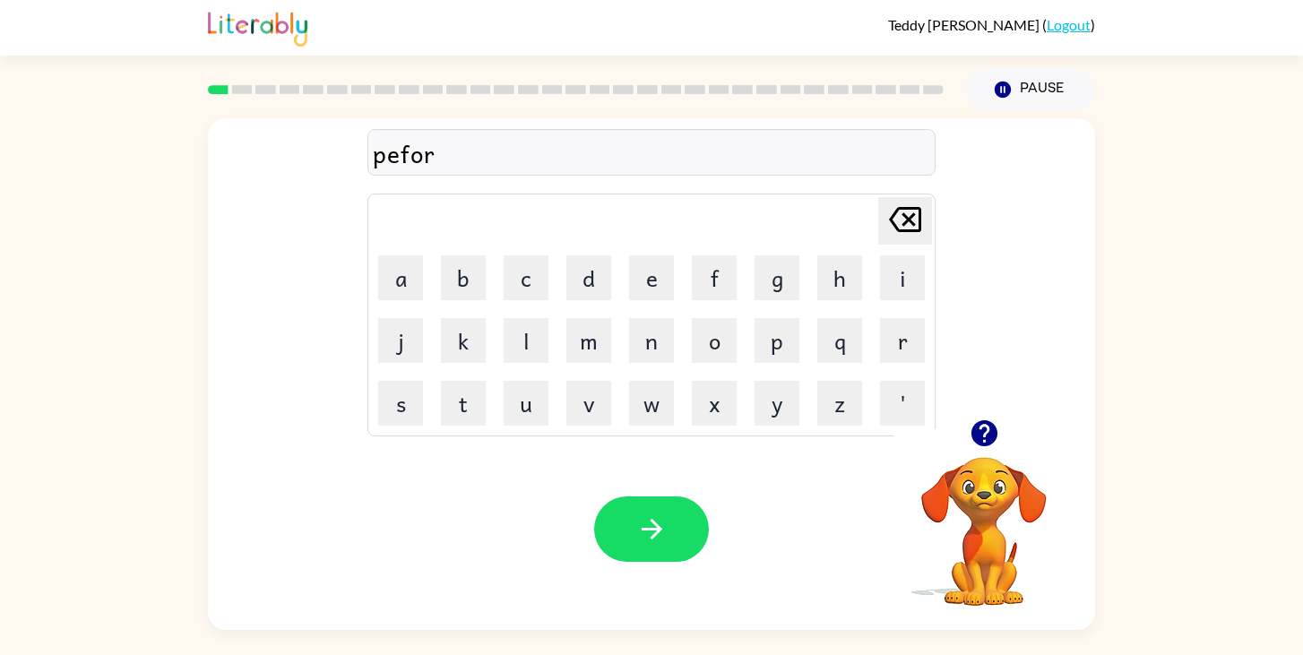
click at [565, 338] on td "m" at bounding box center [588, 340] width 61 height 61
click at [597, 341] on button "m" at bounding box center [588, 340] width 45 height 45
click at [678, 503] on button "button" at bounding box center [651, 529] width 115 height 65
click at [678, 517] on button "button" at bounding box center [651, 529] width 115 height 65
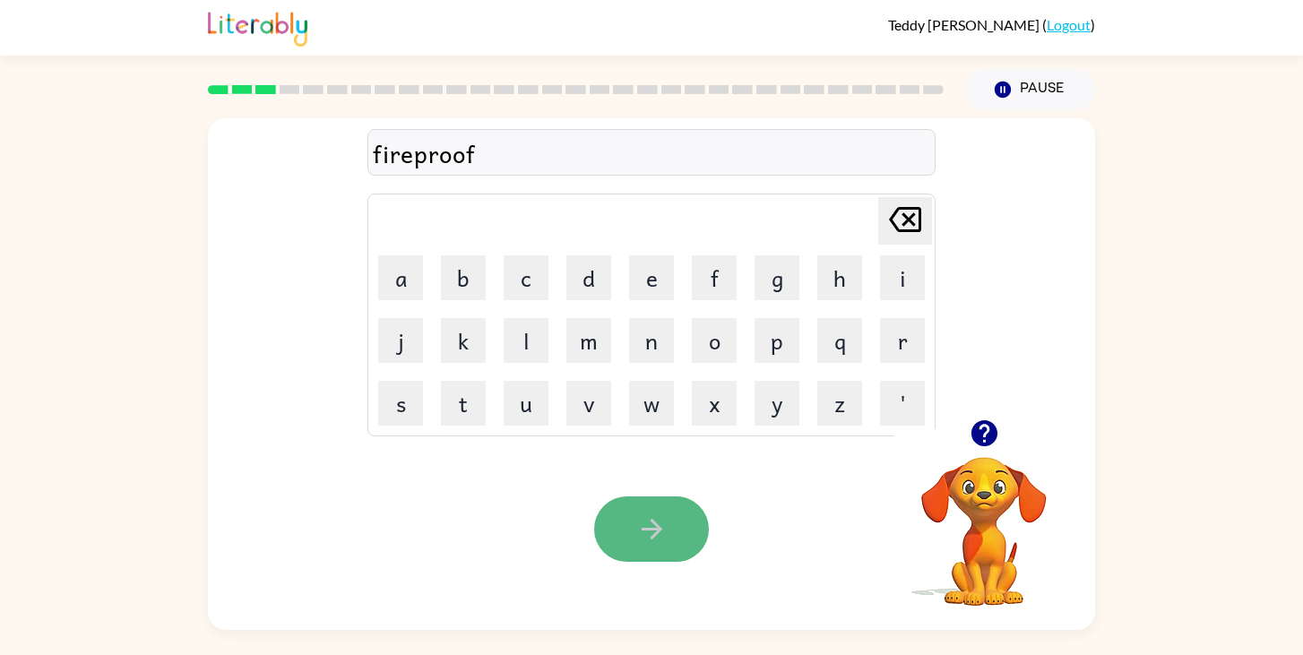
click at [659, 532] on icon "button" at bounding box center [651, 529] width 31 height 31
click at [679, 551] on button "button" at bounding box center [651, 529] width 115 height 65
click at [643, 550] on button "button" at bounding box center [651, 529] width 115 height 65
click at [655, 541] on icon "button" at bounding box center [651, 529] width 31 height 31
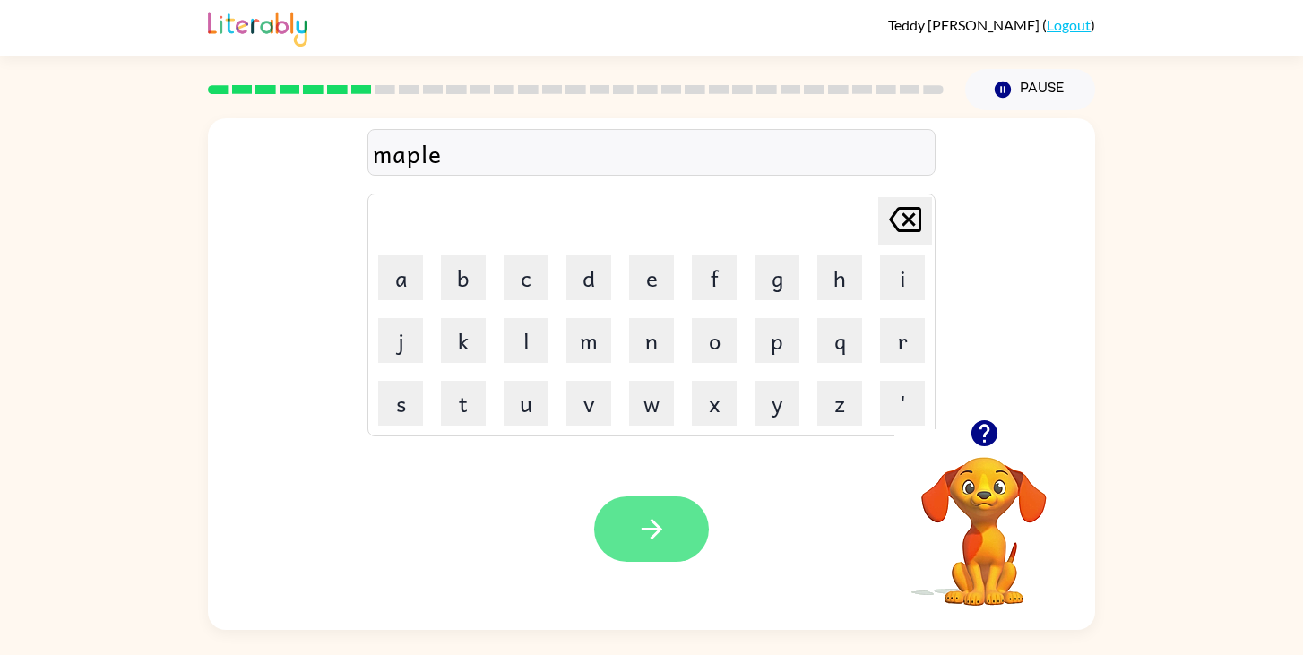
click at [653, 514] on icon "button" at bounding box center [651, 529] width 31 height 31
click at [647, 531] on icon "button" at bounding box center [651, 529] width 31 height 31
click at [679, 548] on button "button" at bounding box center [651, 529] width 115 height 65
click at [657, 526] on icon "button" at bounding box center [651, 529] width 21 height 21
click at [672, 514] on button "button" at bounding box center [651, 529] width 115 height 65
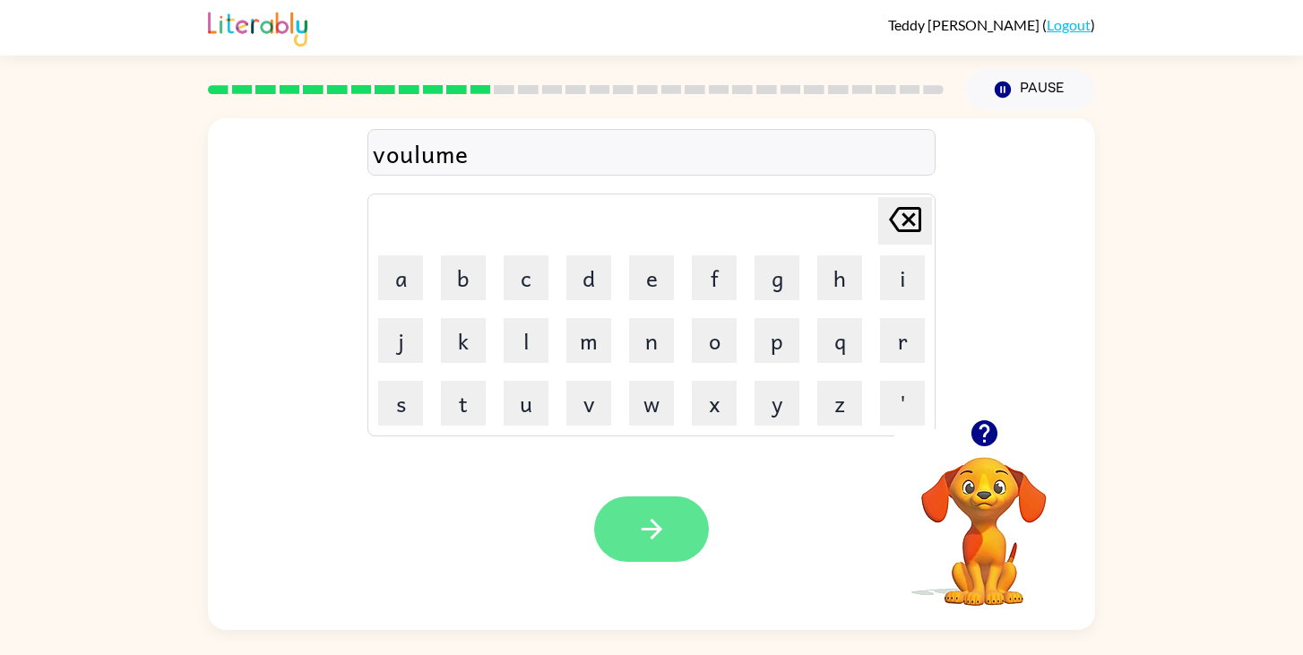
click at [642, 531] on icon "button" at bounding box center [651, 529] width 31 height 31
click at [658, 527] on icon "button" at bounding box center [651, 529] width 21 height 21
click at [671, 528] on button "button" at bounding box center [651, 529] width 115 height 65
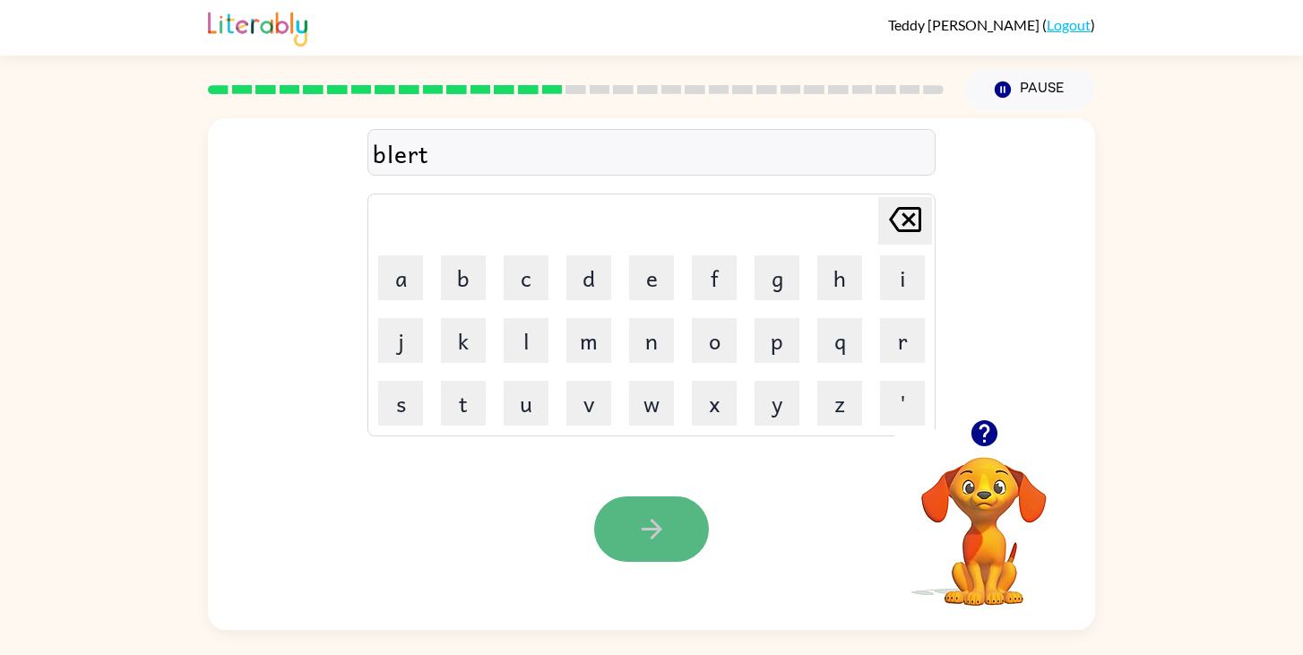
click at [672, 526] on button "button" at bounding box center [651, 529] width 115 height 65
click at [666, 512] on button "button" at bounding box center [651, 529] width 115 height 65
click at [687, 530] on button "button" at bounding box center [651, 529] width 115 height 65
click at [645, 503] on button "button" at bounding box center [651, 529] width 115 height 65
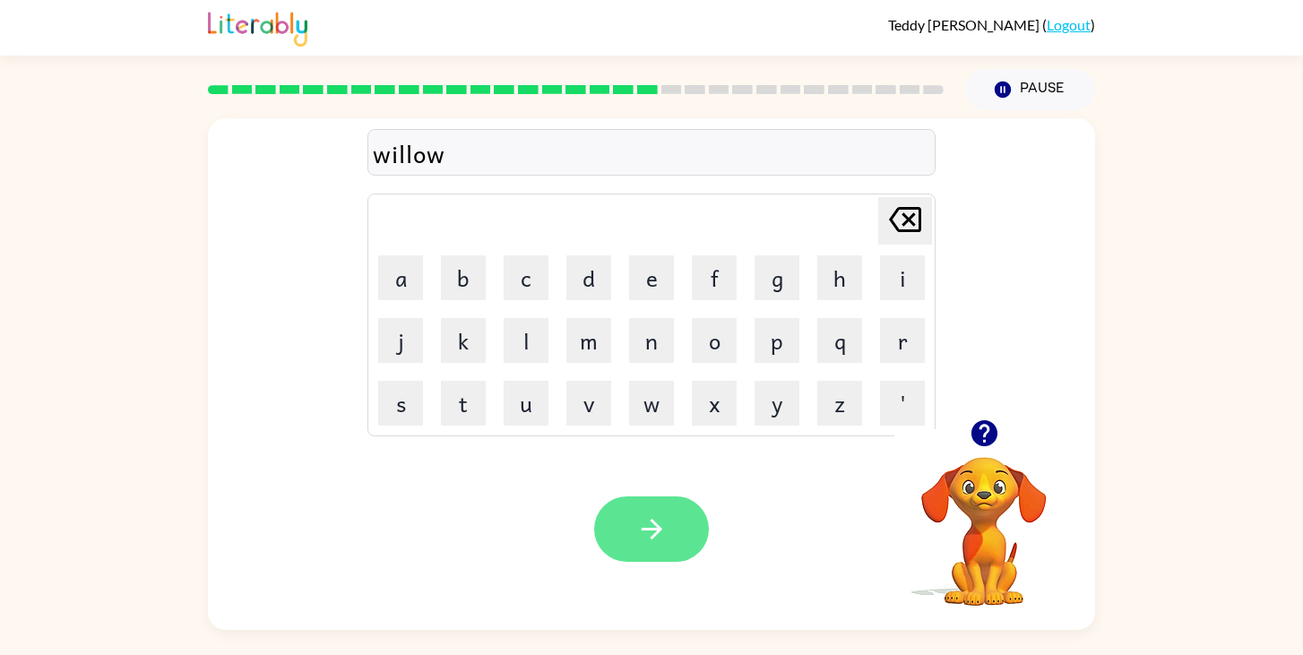
click at [679, 545] on button "button" at bounding box center [651, 529] width 115 height 65
click at [644, 518] on icon "button" at bounding box center [651, 529] width 31 height 31
click at [650, 539] on icon "button" at bounding box center [651, 529] width 31 height 31
click at [659, 523] on icon "button" at bounding box center [651, 529] width 31 height 31
click at [672, 523] on button "button" at bounding box center [651, 529] width 115 height 65
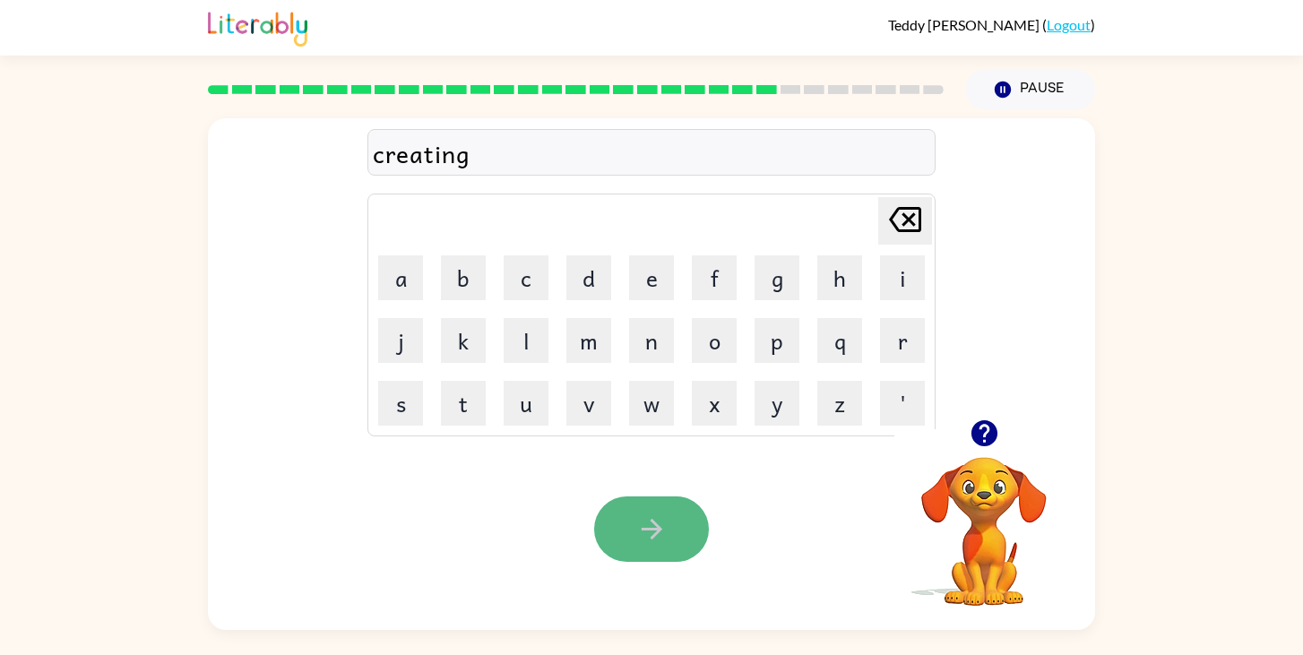
click at [662, 523] on icon "button" at bounding box center [651, 529] width 31 height 31
click at [663, 536] on icon "button" at bounding box center [651, 529] width 31 height 31
click at [654, 523] on icon "button" at bounding box center [651, 529] width 21 height 21
click at [672, 523] on button "button" at bounding box center [651, 529] width 115 height 65
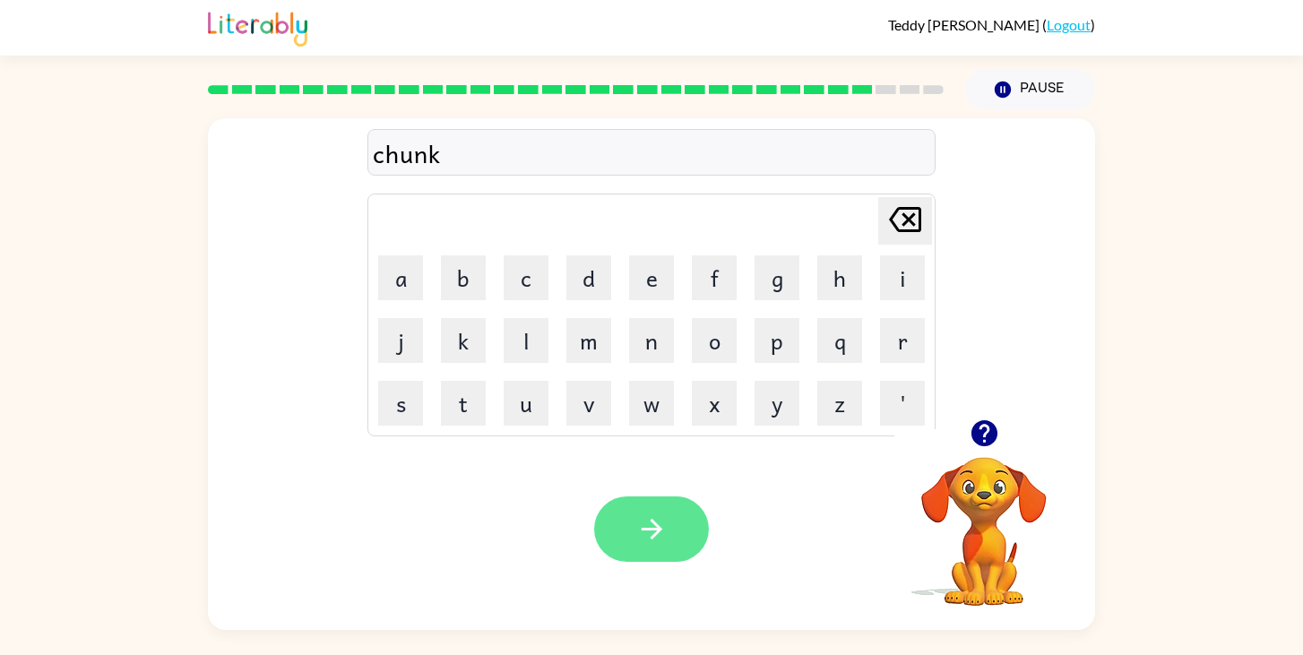
click at [678, 532] on button "button" at bounding box center [651, 529] width 115 height 65
click at [669, 513] on button "button" at bounding box center [651, 529] width 115 height 65
click at [691, 515] on button "button" at bounding box center [651, 529] width 115 height 65
